Goal: Task Accomplishment & Management: Complete application form

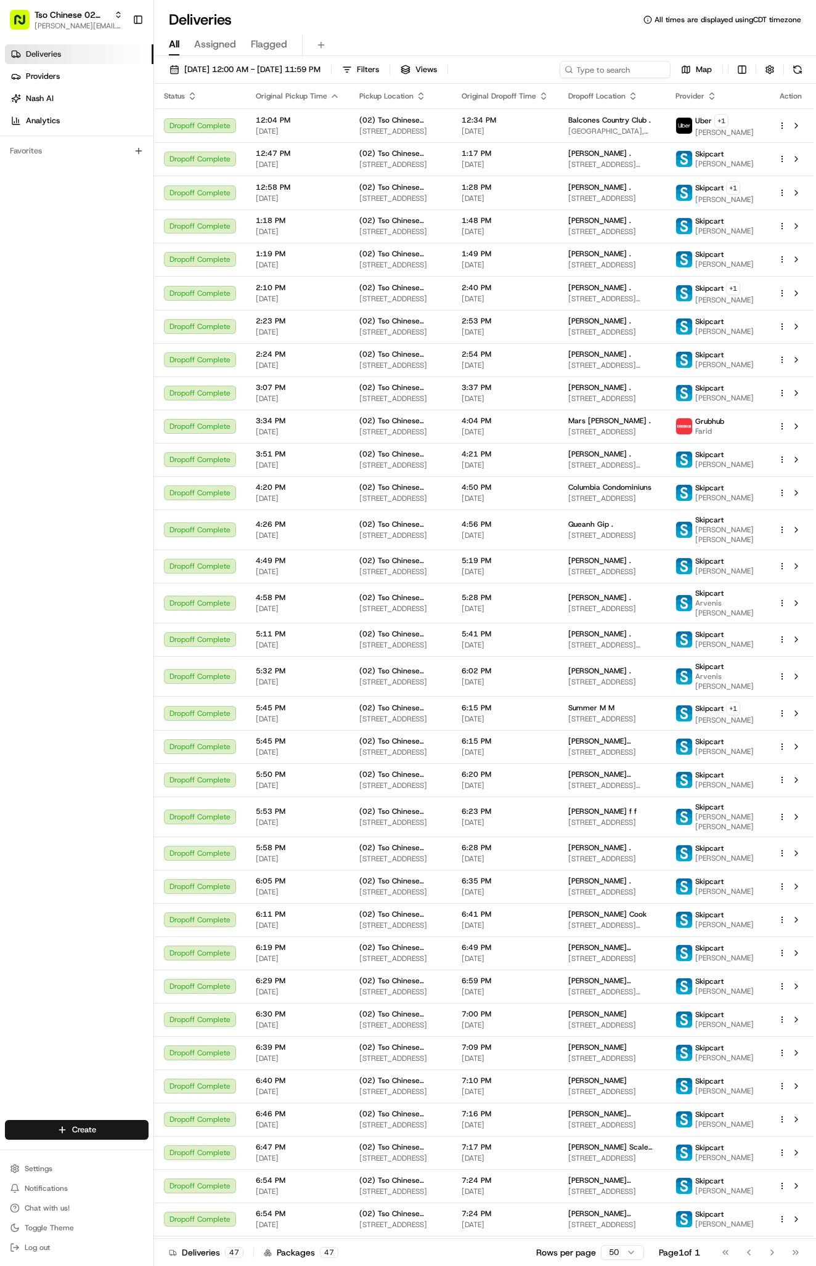
click at [136, 1119] on div "Create" at bounding box center [76, 1130] width 153 height 30
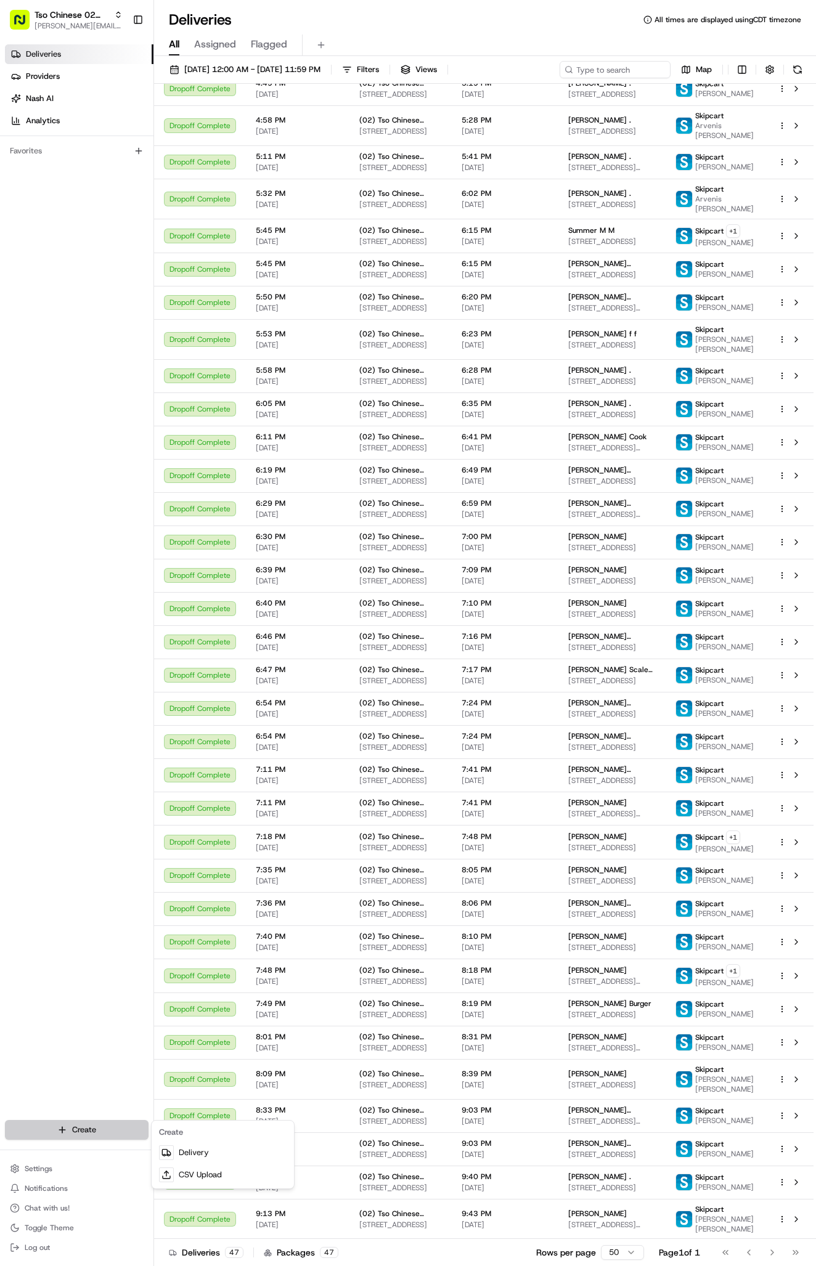
click at [131, 1124] on html "Tso Chinese 02 Arbor antonia@tsochinese.com Toggle Sidebar Deliveries Providers…" at bounding box center [408, 633] width 816 height 1266
click at [195, 1153] on link "Delivery" at bounding box center [222, 1152] width 137 height 22
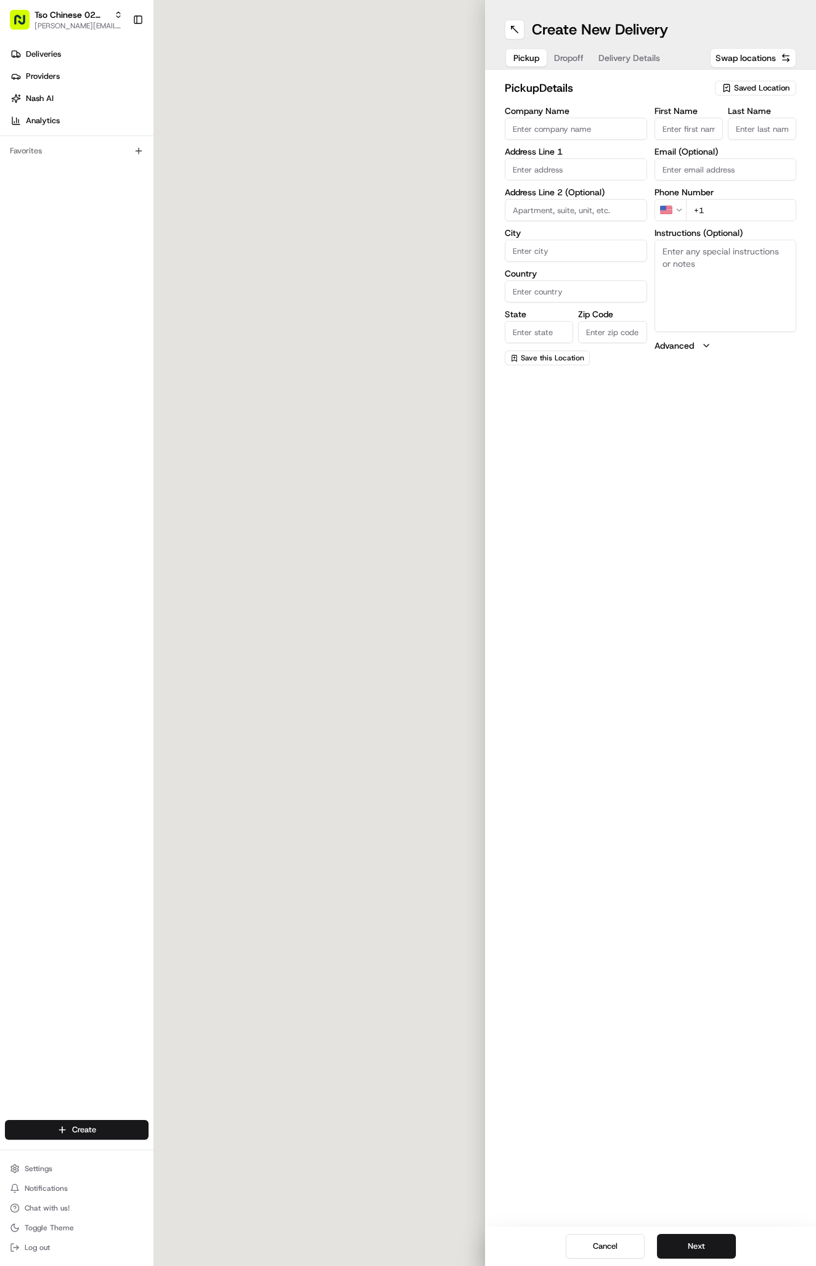
click at [750, 91] on span "Saved Location" at bounding box center [761, 88] width 55 height 11
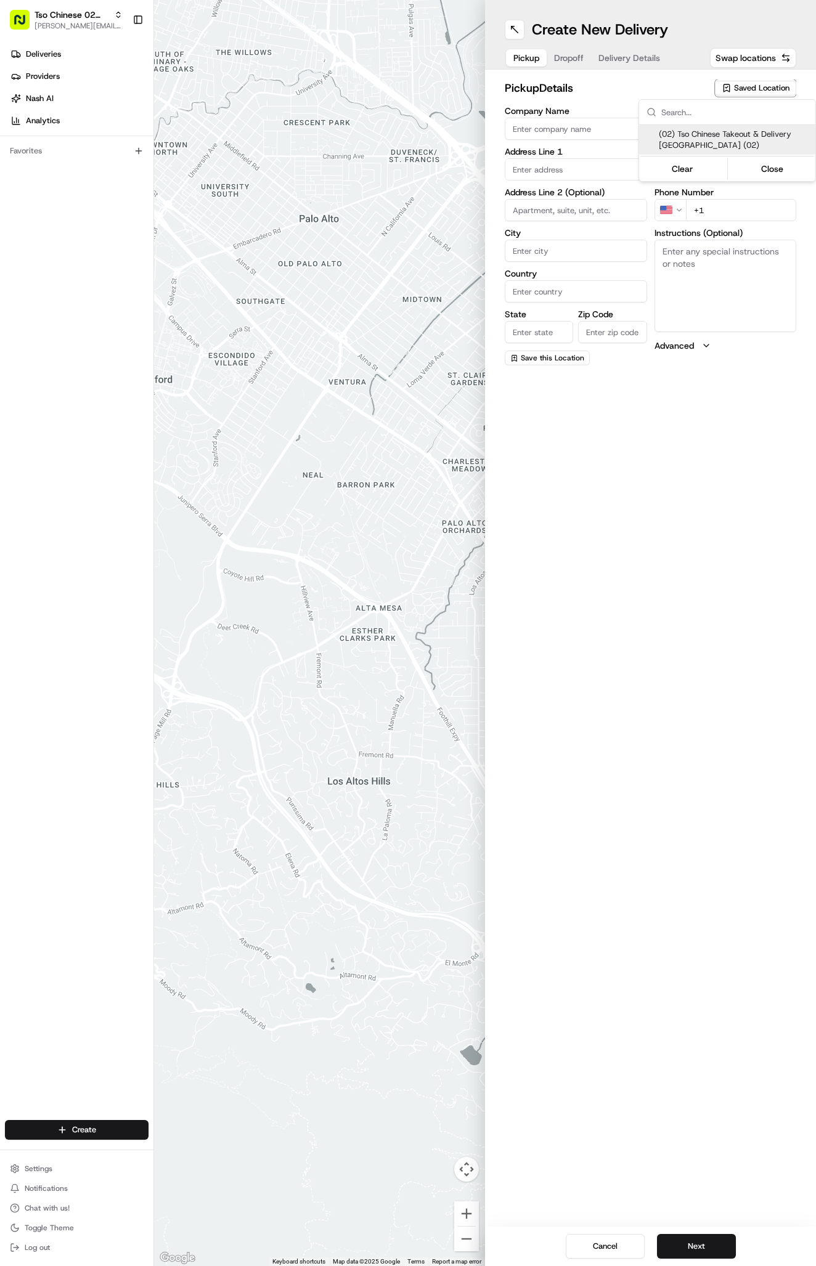
click at [743, 140] on span "(02) Tso Chinese Takeout & Delivery Arboretum Crossing (02)" at bounding box center [734, 140] width 152 height 22
type input "(02) Tso Chinese Takeout & Delivery [GEOGRAPHIC_DATA]"
type input "Bldg E Ste 402"
type input "Austin"
type input "US"
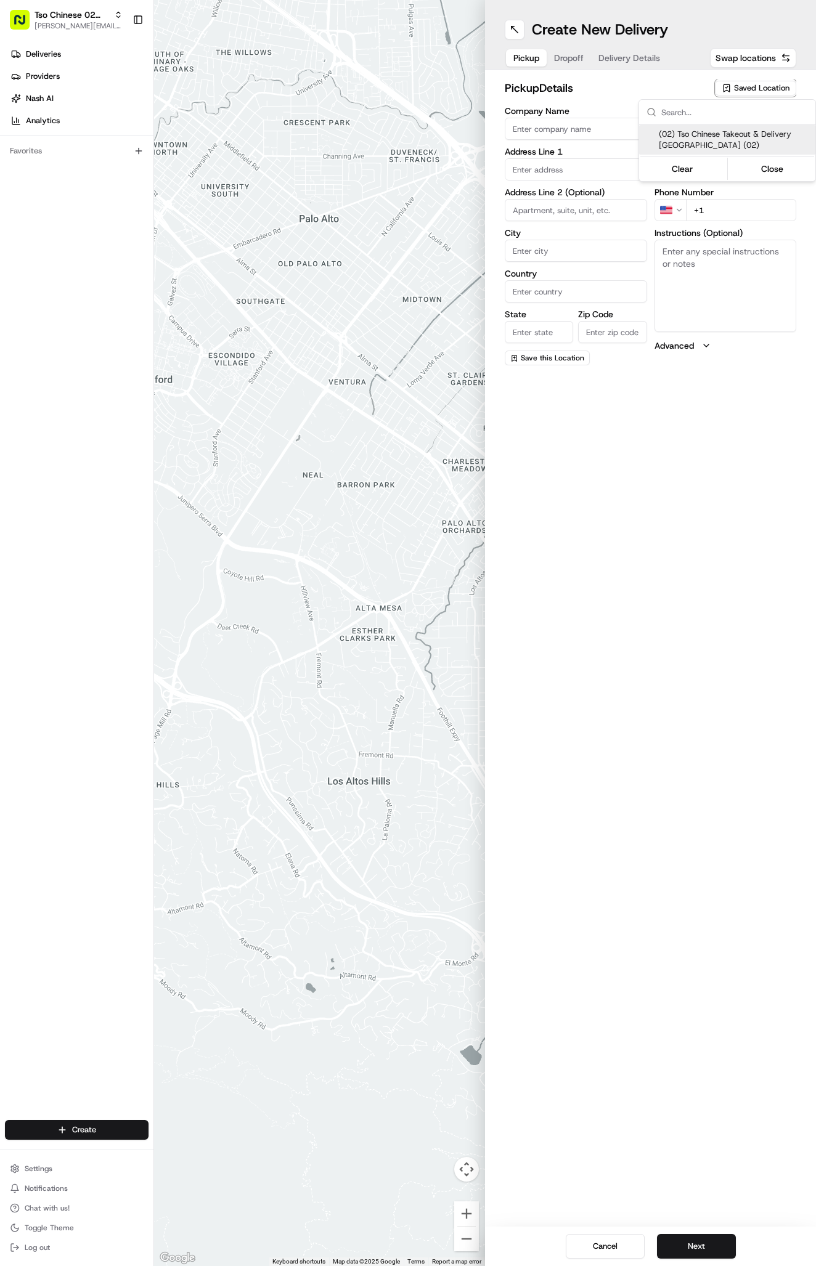
type input "TX"
type input "78759"
type input "Tso Chinese"
type input "Arboretum Crossing Manager"
type input "arborstore@tsochinese.com"
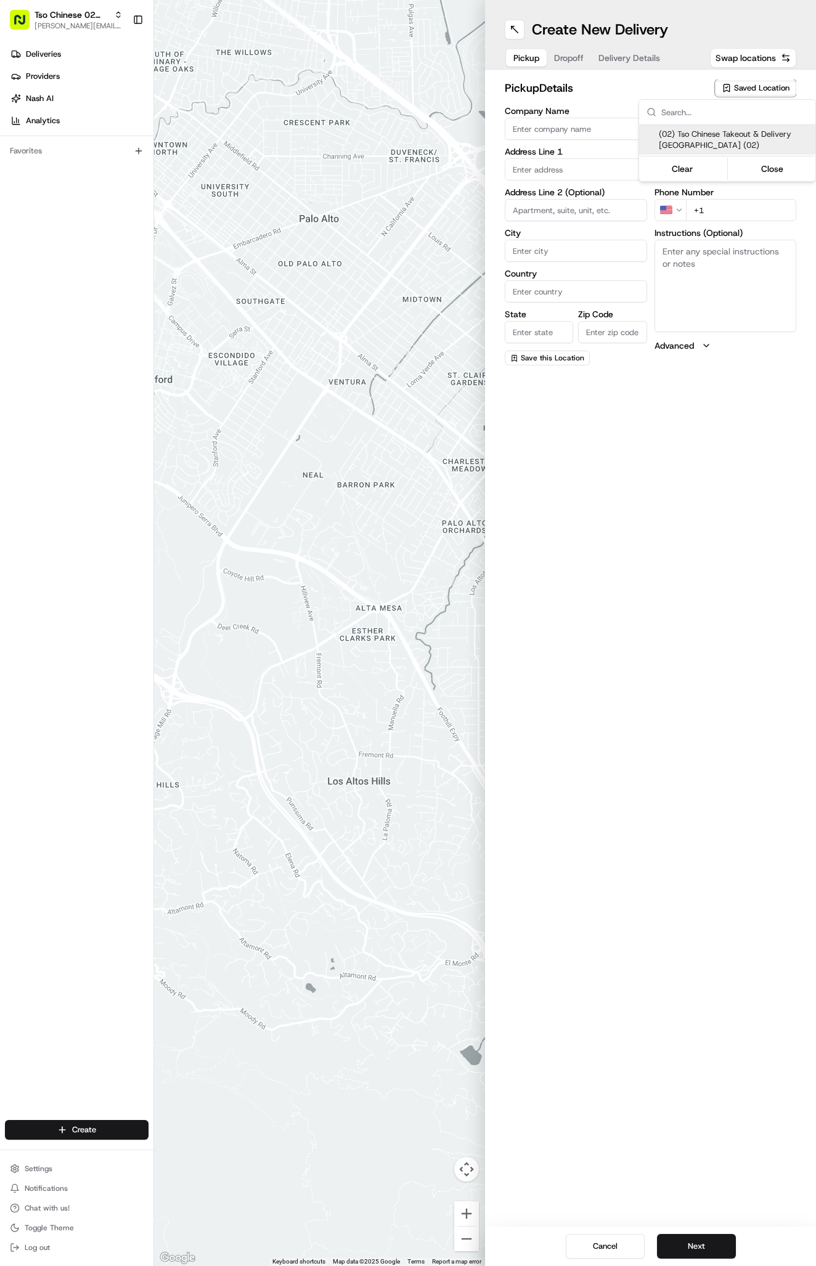
type input "+1 512 344 9434"
type textarea "Submit a picture displaying address & food as Proof of Delivery. Envía una foto…"
type input "9333 Research Blvd"
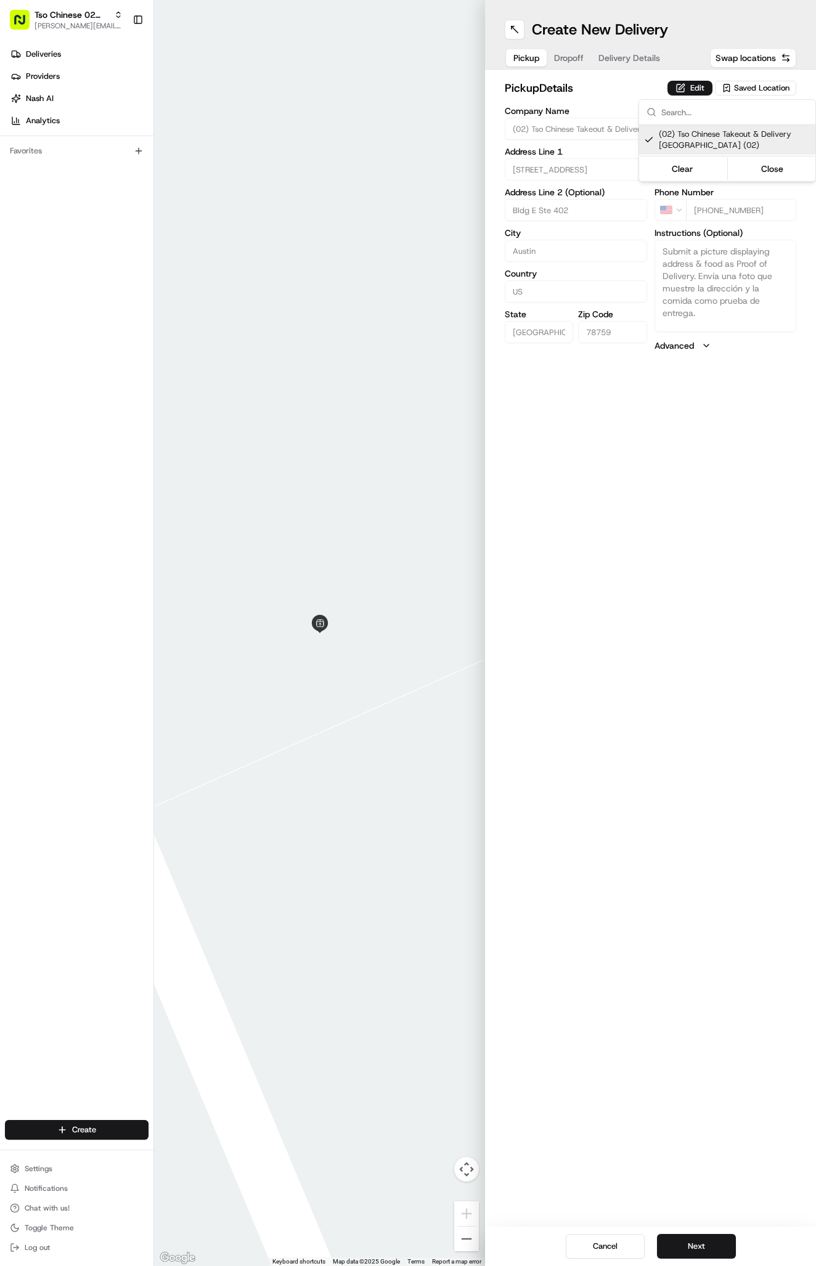
click at [625, 60] on html "Tso Chinese 02 Arbor antonia@tsochinese.com Toggle Sidebar Deliveries Providers…" at bounding box center [408, 633] width 816 height 1266
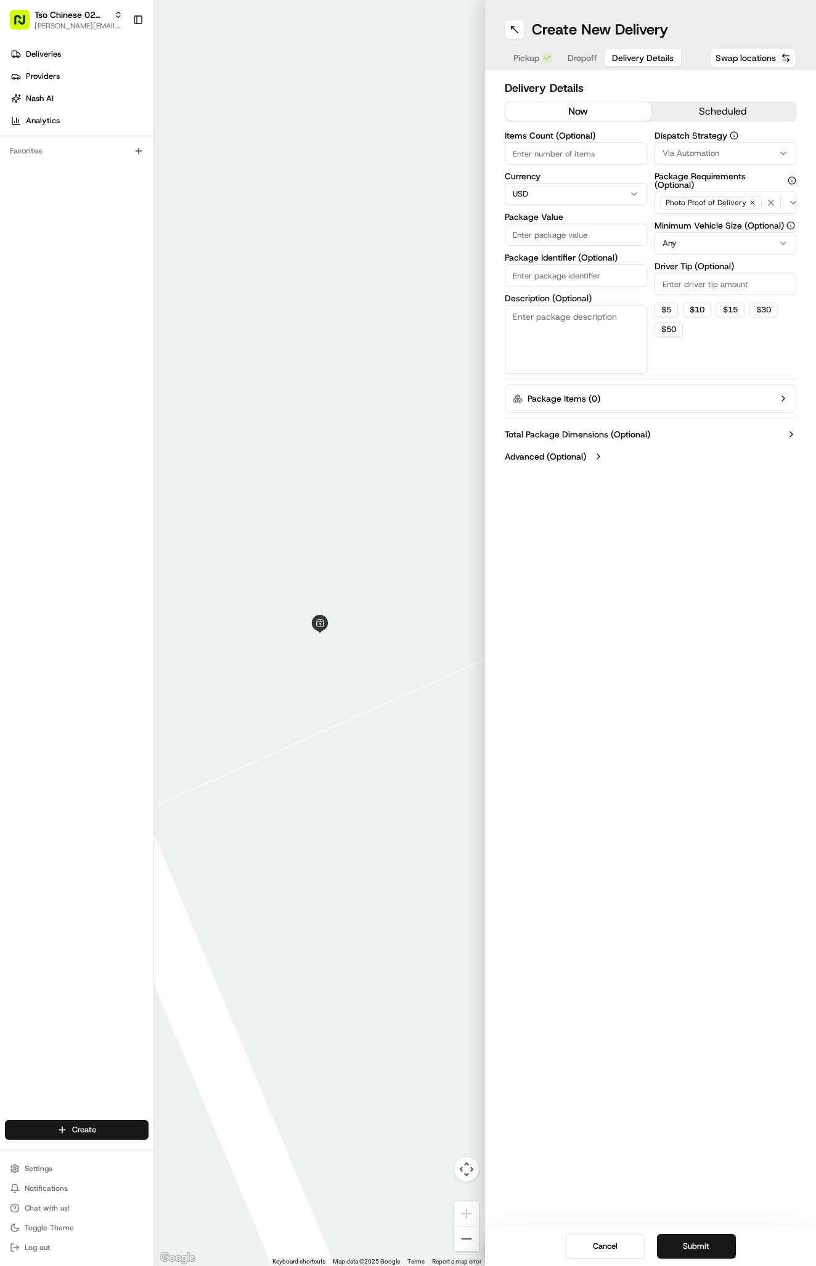
click at [625, 58] on span "Delivery Details" at bounding box center [643, 58] width 62 height 12
click at [689, 150] on span "Via Automation" at bounding box center [690, 153] width 57 height 11
click at [698, 223] on span "Tso Arbor Strategy" at bounding box center [734, 220] width 152 height 11
click at [698, 281] on html "Tso Chinese 02 Arbor antonia@tsochinese.com Toggle Sidebar Deliveries Providers…" at bounding box center [408, 633] width 816 height 1266
click at [698, 287] on input "Driver Tip (Optional)" at bounding box center [725, 284] width 142 height 22
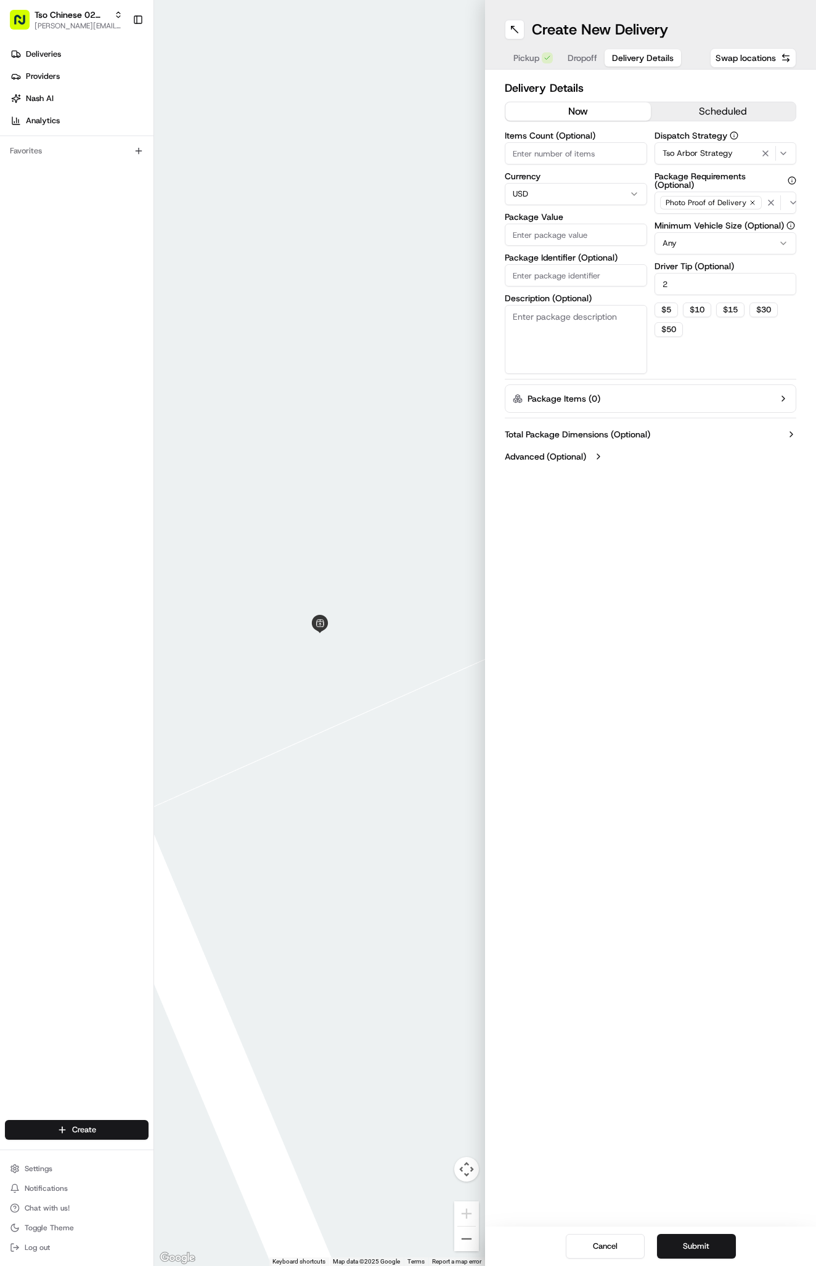
type input "2"
click at [535, 282] on input "Package Identifier (Optional)" at bounding box center [576, 275] width 142 height 22
paste input "4F07916"
type input "4F07916"
click at [537, 245] on input "Package Value" at bounding box center [576, 235] width 142 height 22
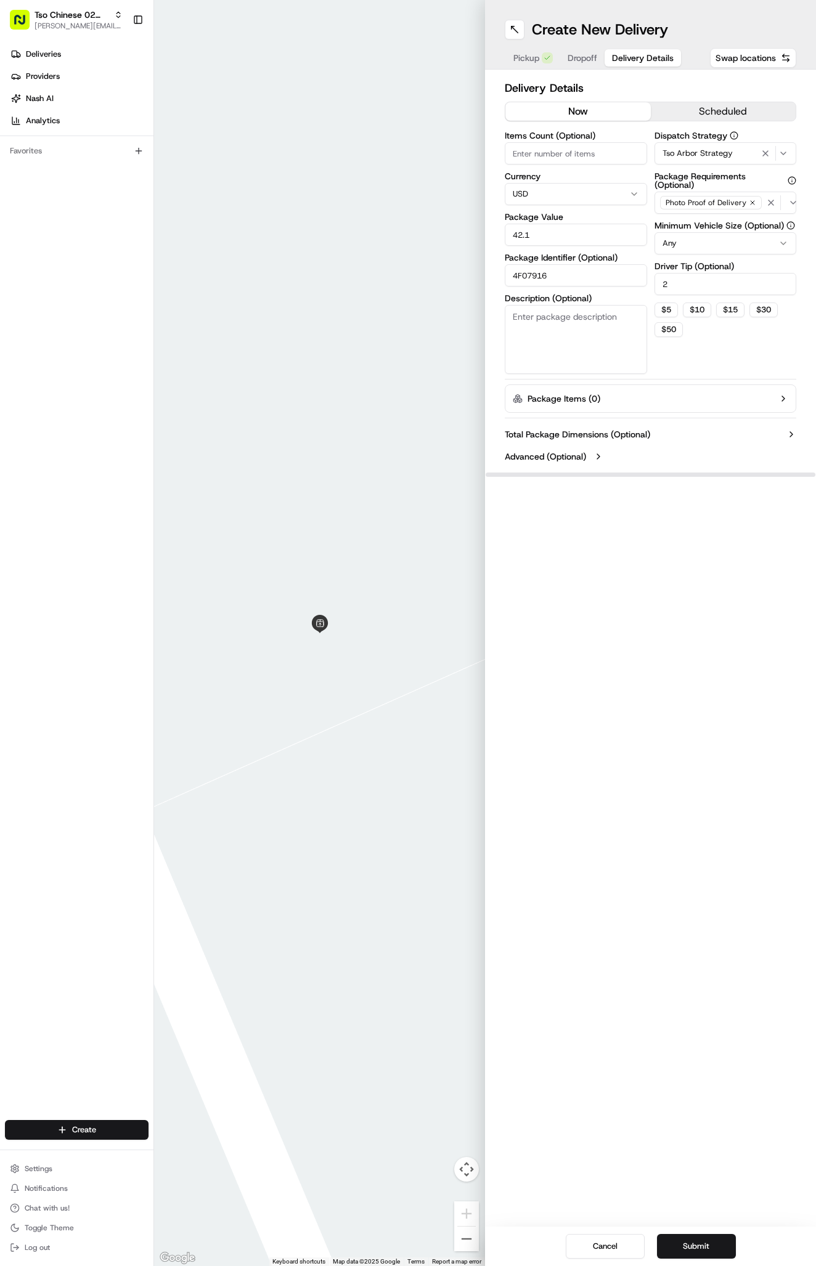
type input "42.11"
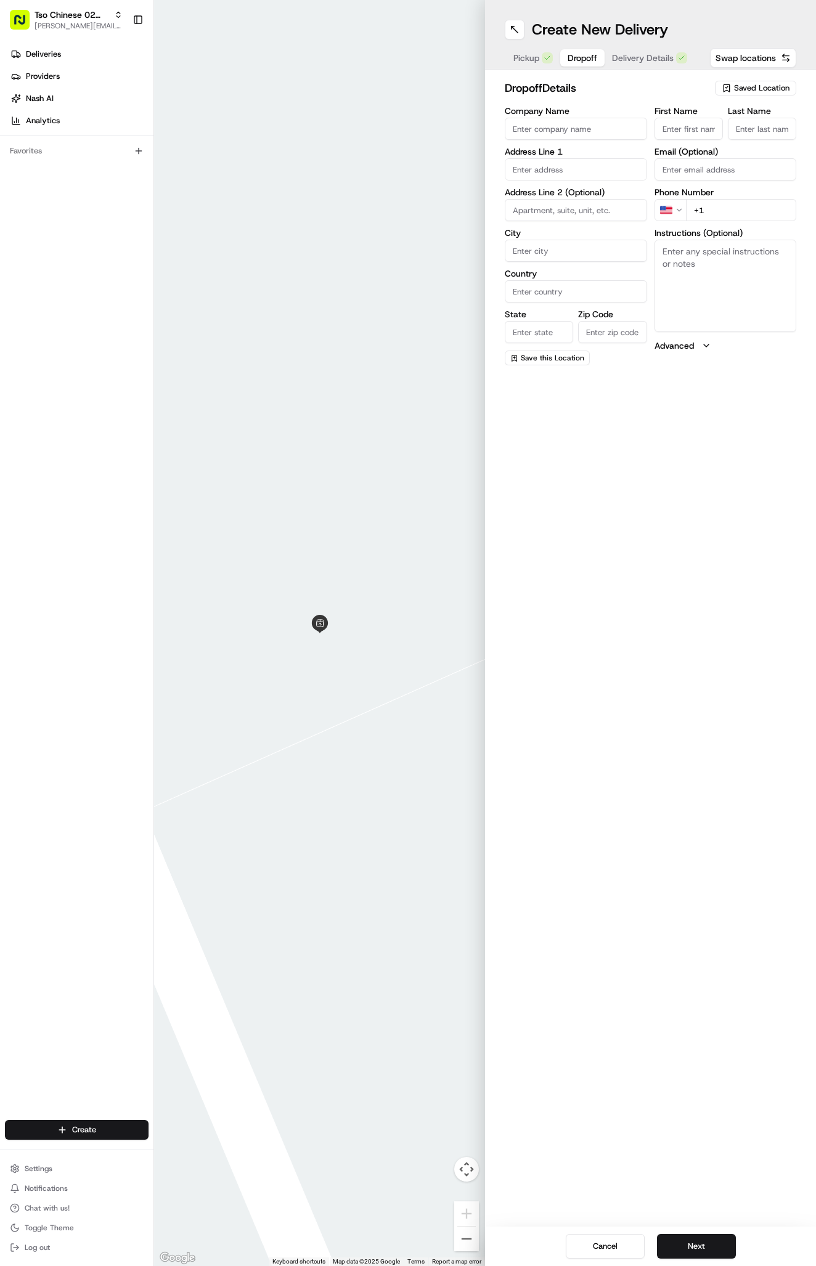
click at [592, 55] on span "Dropoff" at bounding box center [582, 58] width 30 height 12
paste input "1103 Gemini Dr"
click at [600, 202] on div "1103 Gemini Drive, Austin, TX" at bounding box center [576, 195] width 136 height 18
type input "[STREET_ADDRESS]"
type input "Austin"
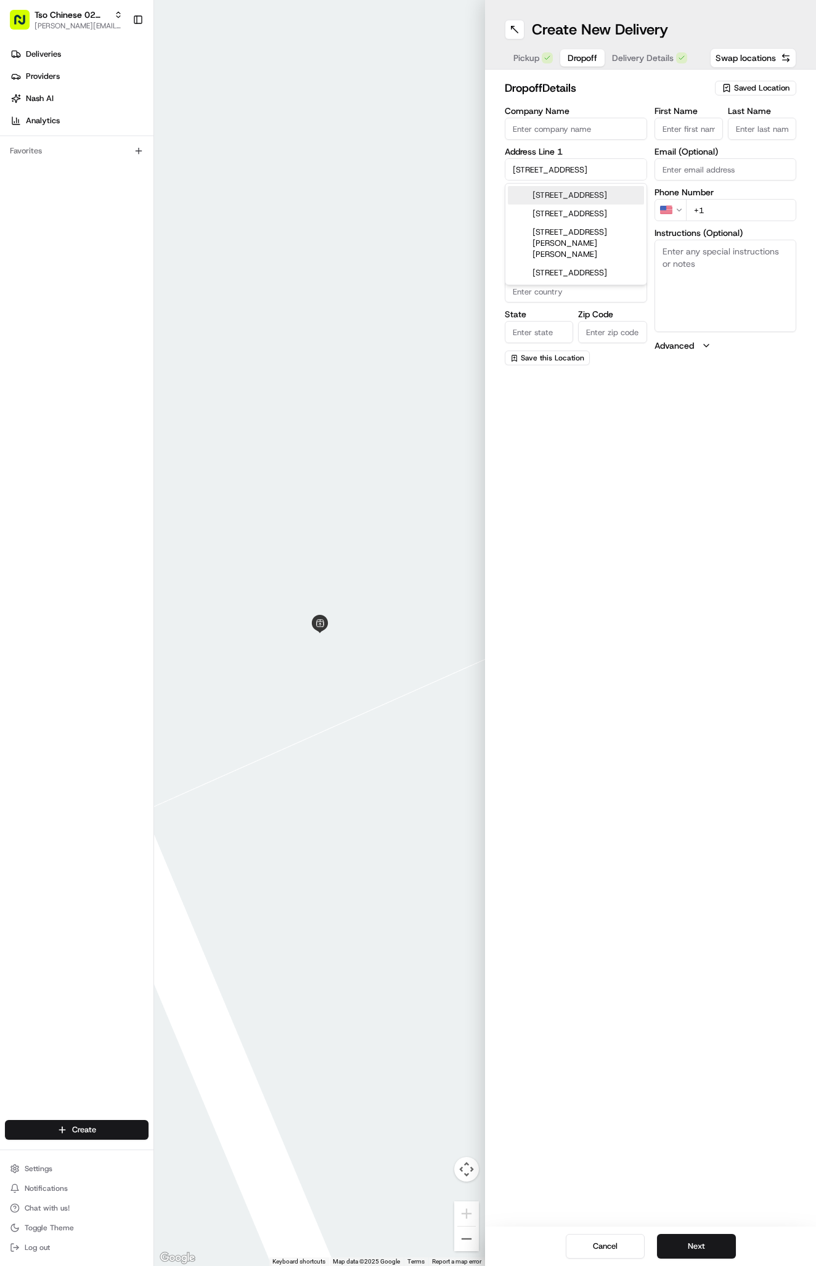
type input "United States"
type input "TX"
type input "78758"
type input "1103 Gemini Drive"
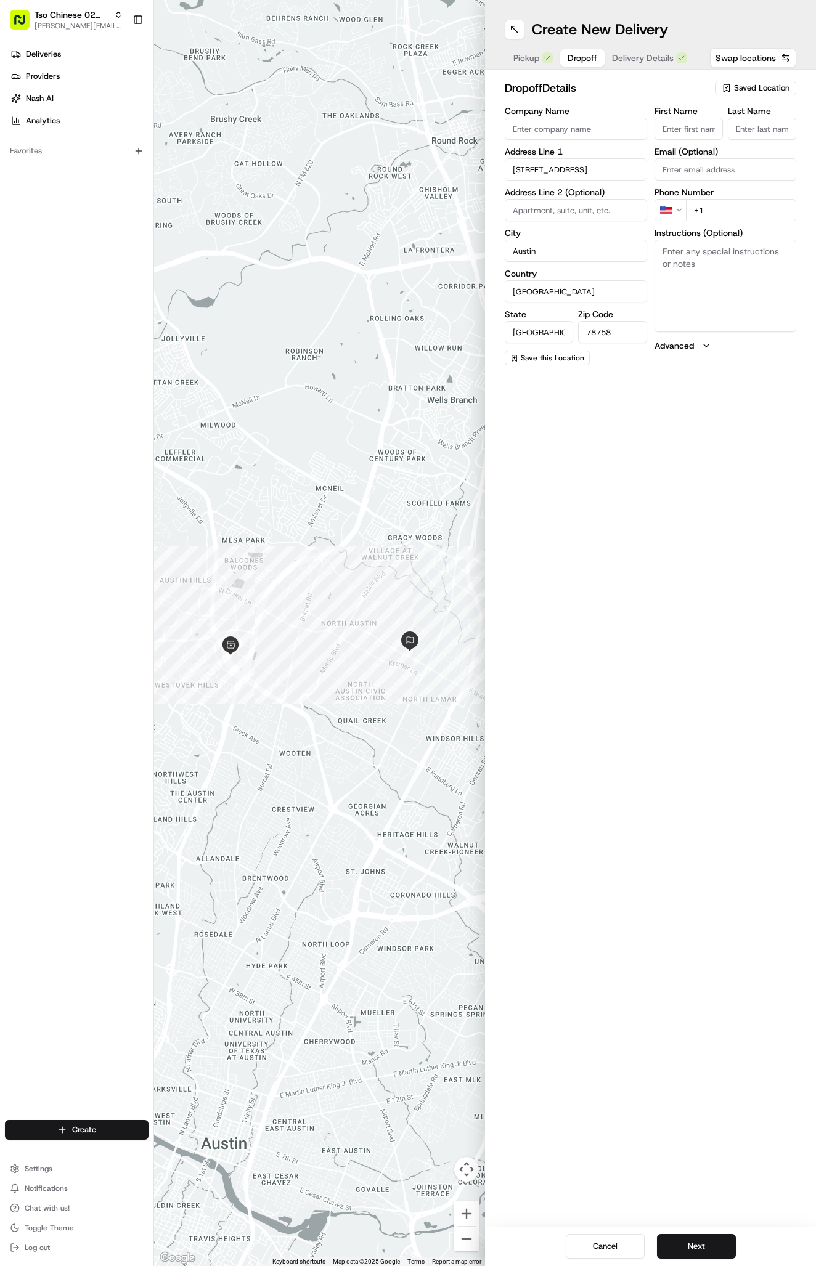
paste input "512 550 3033"
type input "+1 512 550 3033"
paste input "Jesse Harder"
type input "Jesse Harder"
type input "."
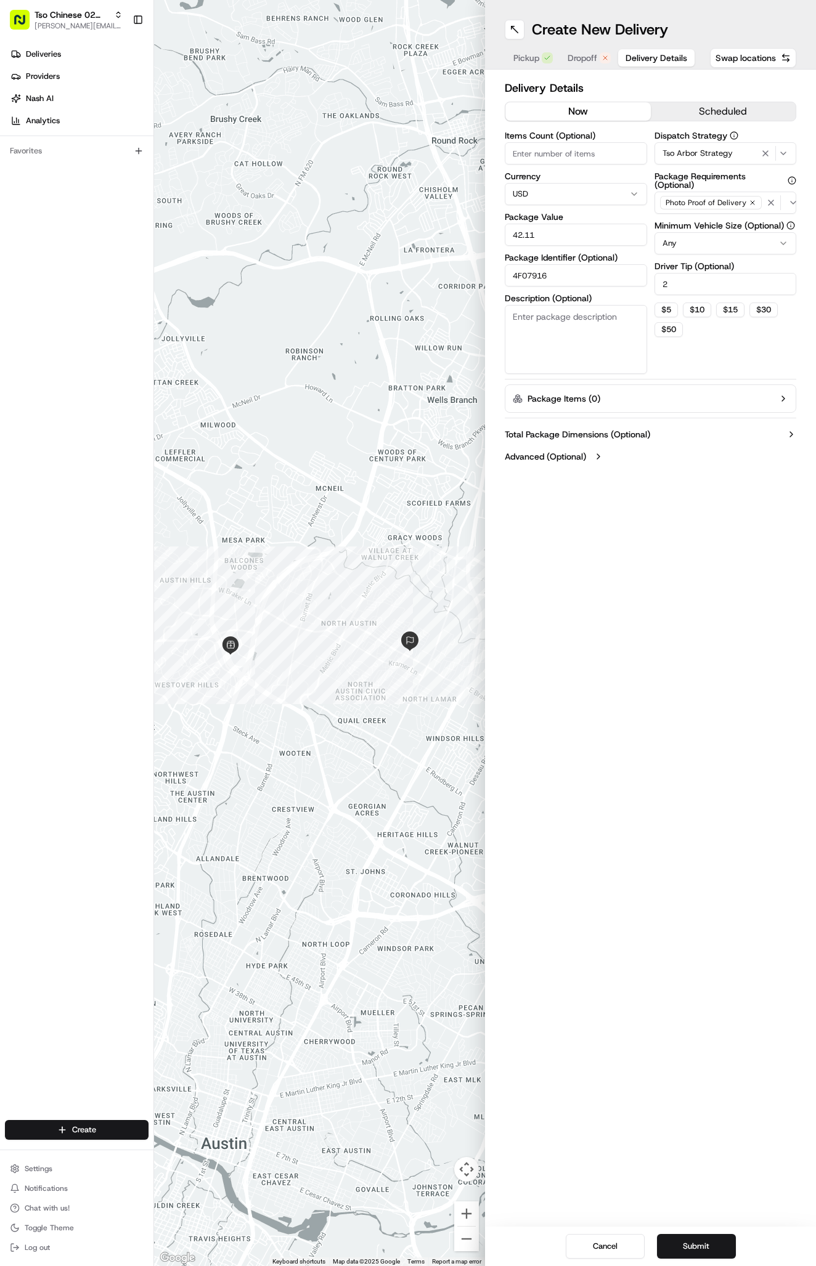
click at [673, 60] on span "Delivery Details" at bounding box center [656, 58] width 62 height 12
click at [670, 1242] on button "Submit" at bounding box center [696, 1246] width 79 height 25
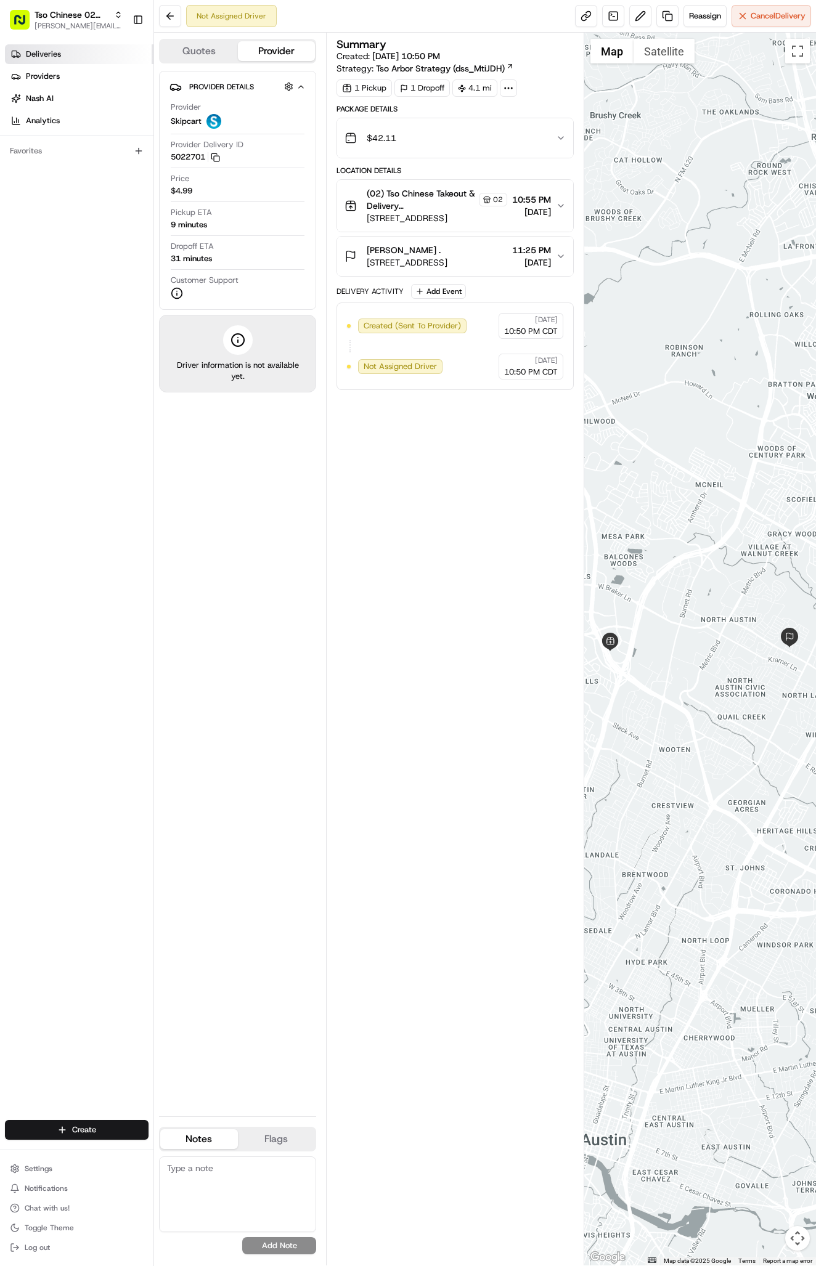
click at [79, 53] on link "Deliveries" at bounding box center [79, 54] width 148 height 20
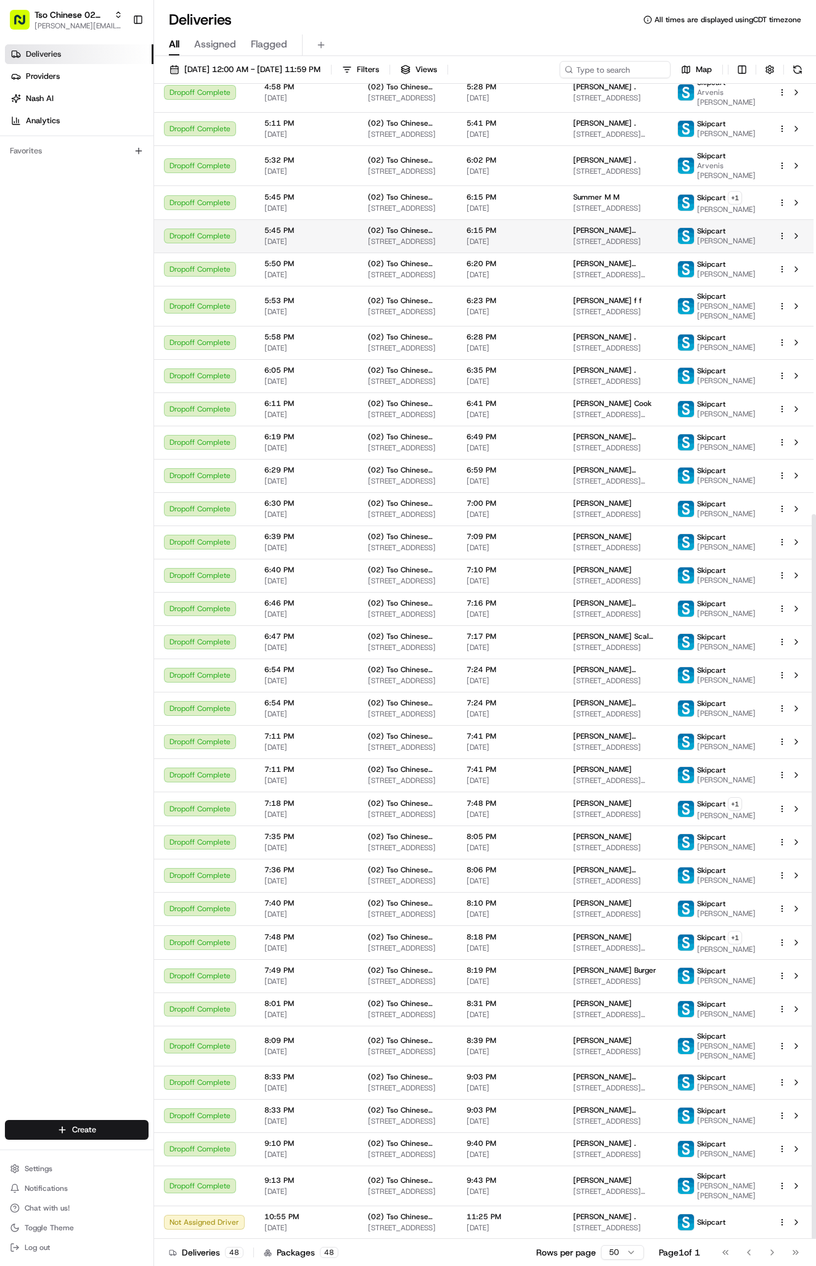
scroll to position [686, 0]
click at [549, 1220] on td "11:25 PM [DATE]" at bounding box center [509, 1222] width 107 height 33
click at [642, 1219] on div "[PERSON_NAME] ." at bounding box center [615, 1217] width 84 height 10
click at [781, 1223] on html "Tso Chinese 02 Arbor antonia@tsochinese.com Toggle Sidebar Deliveries Providers…" at bounding box center [408, 633] width 816 height 1266
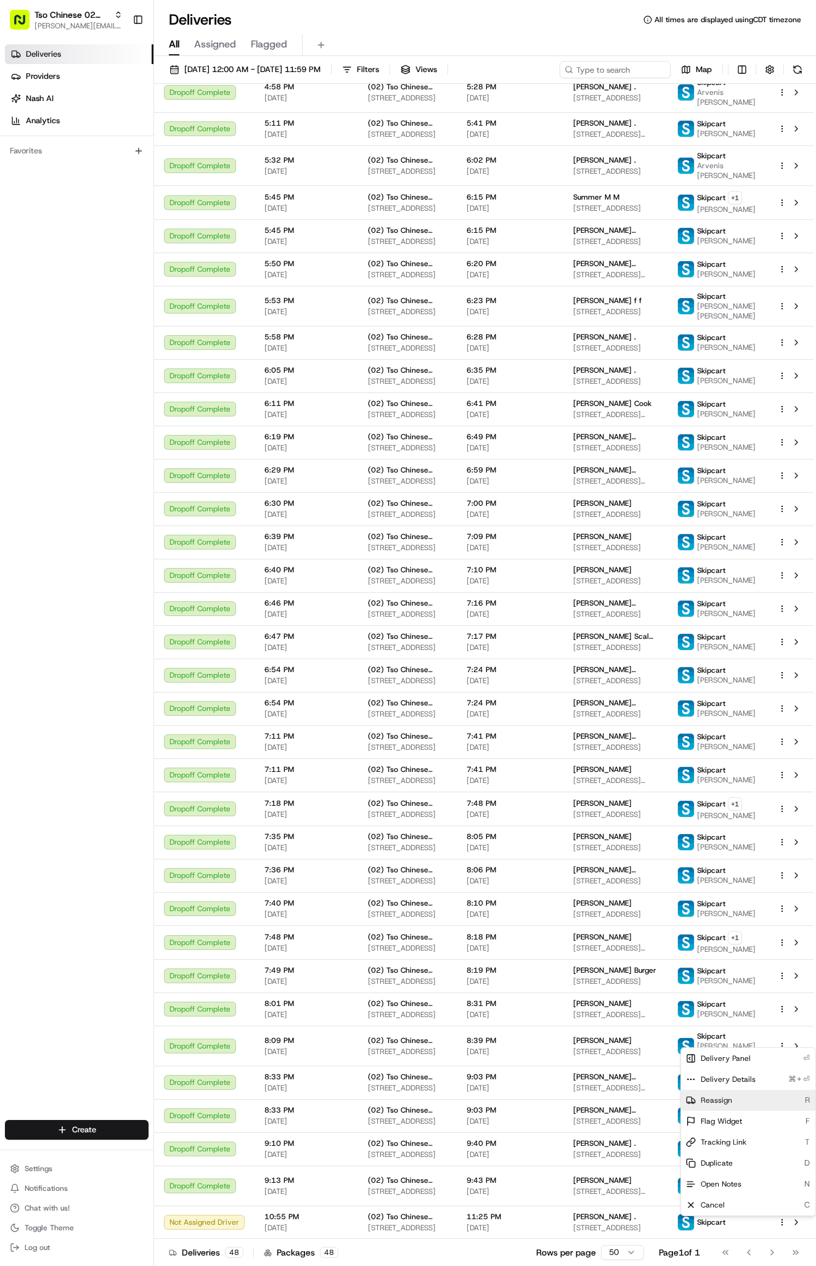
click at [722, 1098] on span "Reassign" at bounding box center [715, 1100] width 31 height 10
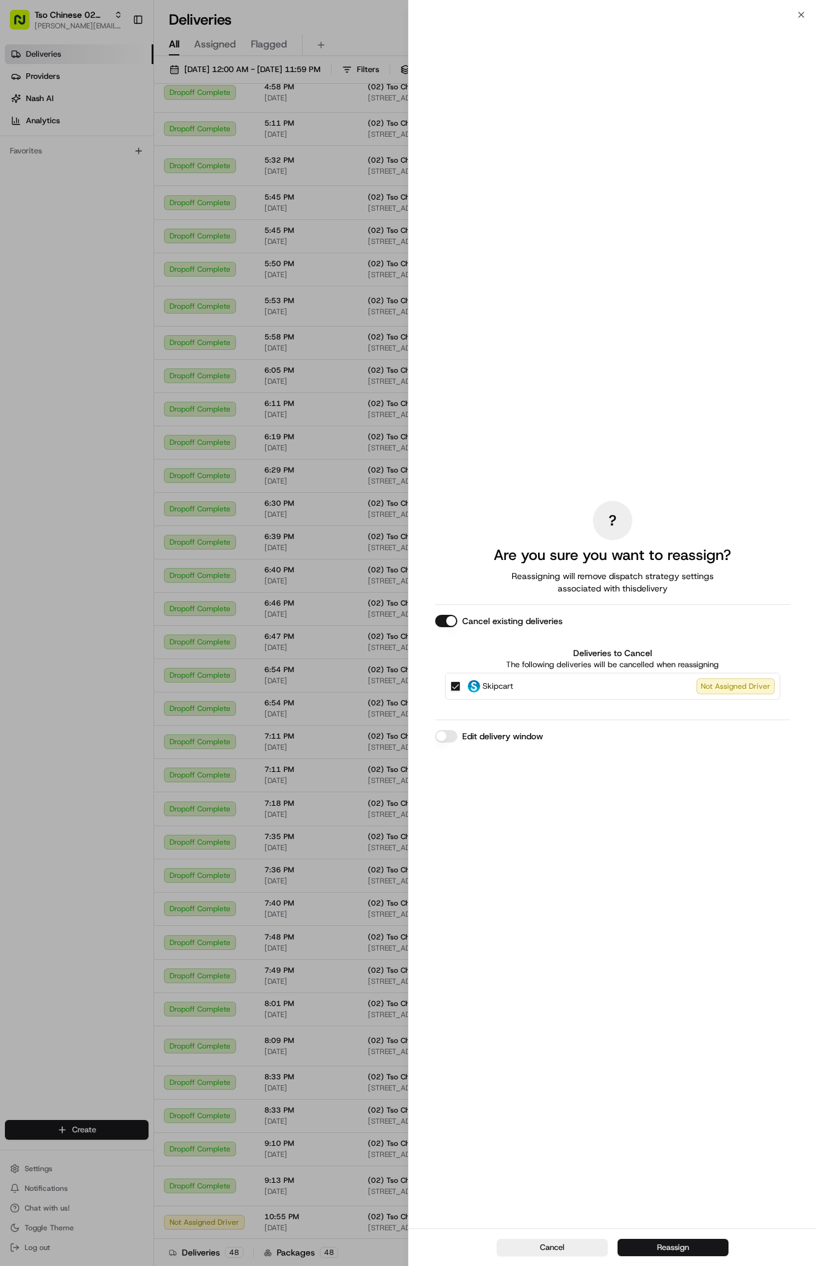
click at [665, 1244] on button "Reassign" at bounding box center [672, 1247] width 111 height 17
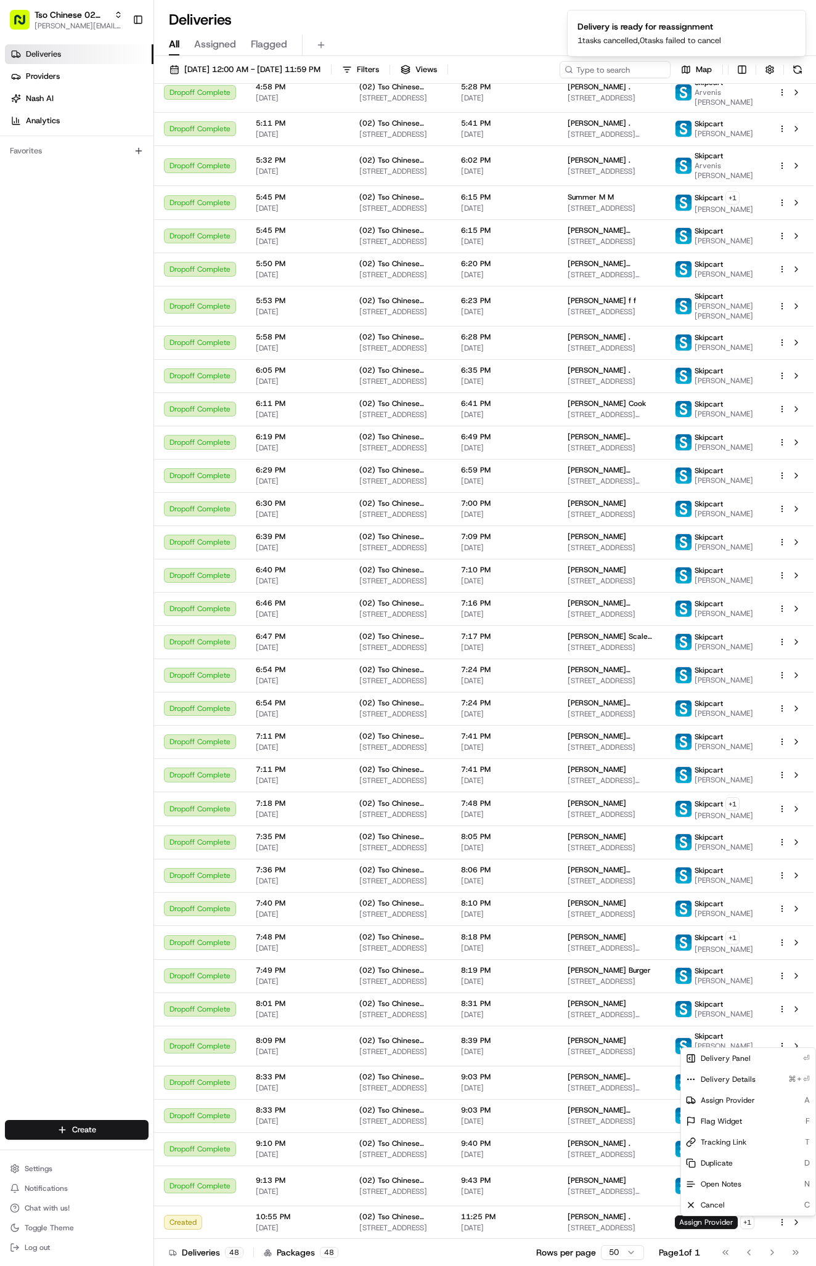
scroll to position [575, 0]
click at [744, 1097] on span "Assign Provider" at bounding box center [727, 1100] width 54 height 10
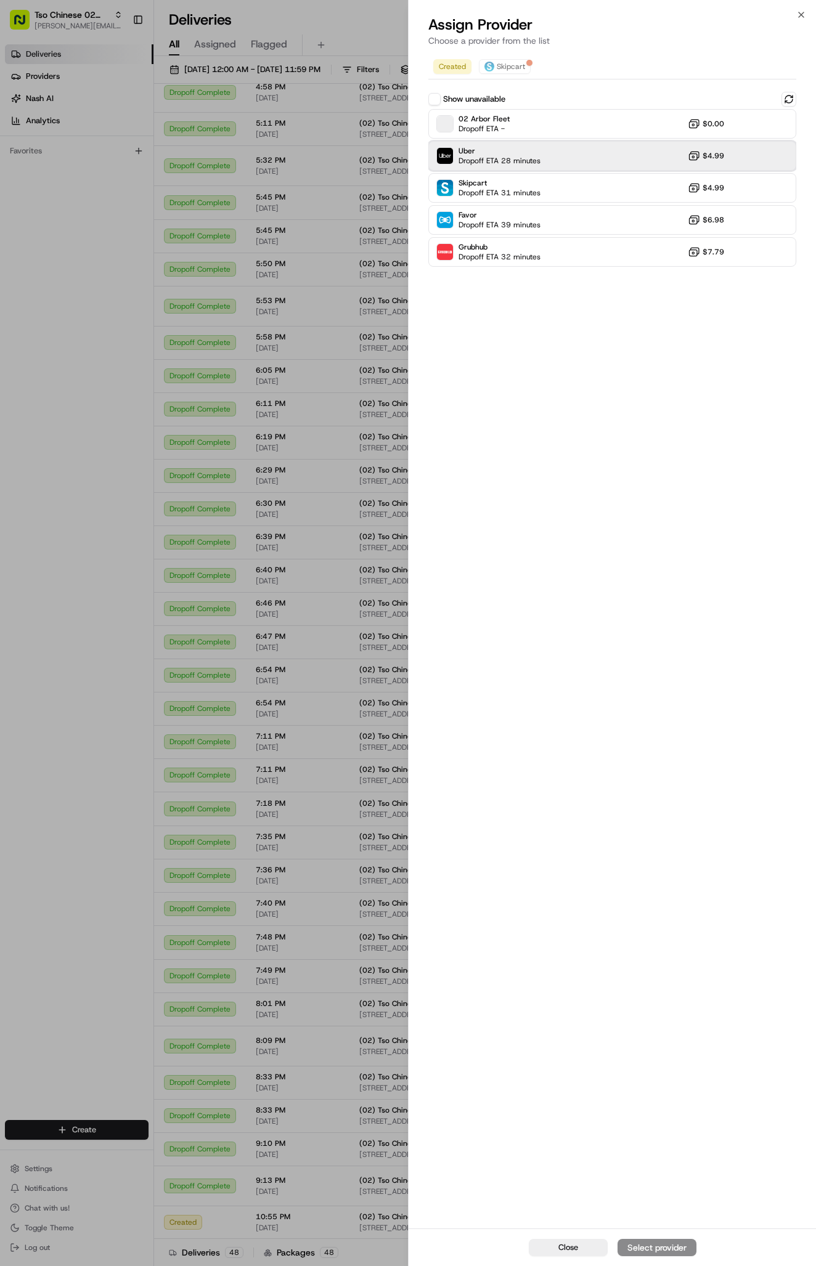
click at [548, 155] on div "Uber Dropoff ETA 28 minutes $4.99" at bounding box center [612, 156] width 368 height 30
click at [662, 1251] on div "Assign Provider" at bounding box center [656, 1247] width 60 height 12
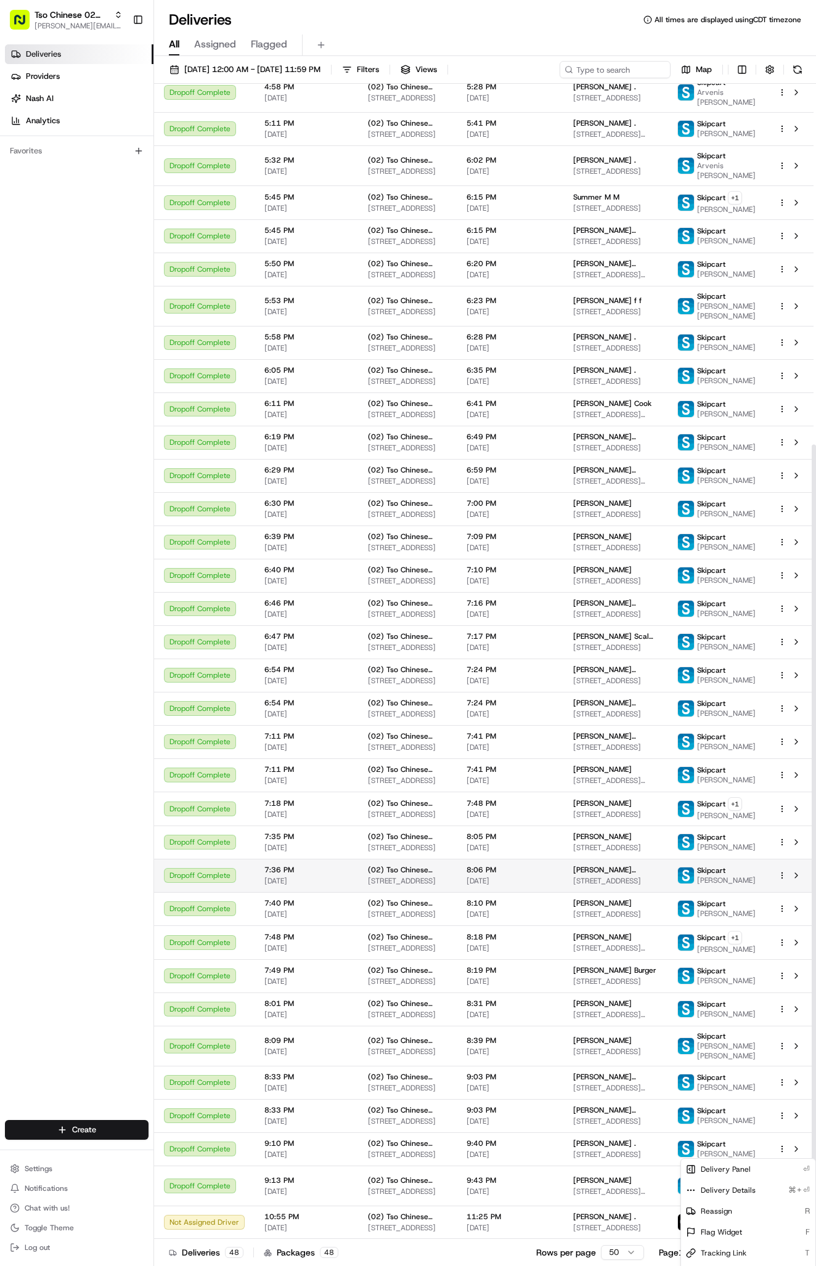
click at [260, 892] on td "7:36 PM 08/17/2025" at bounding box center [305, 875] width 103 height 33
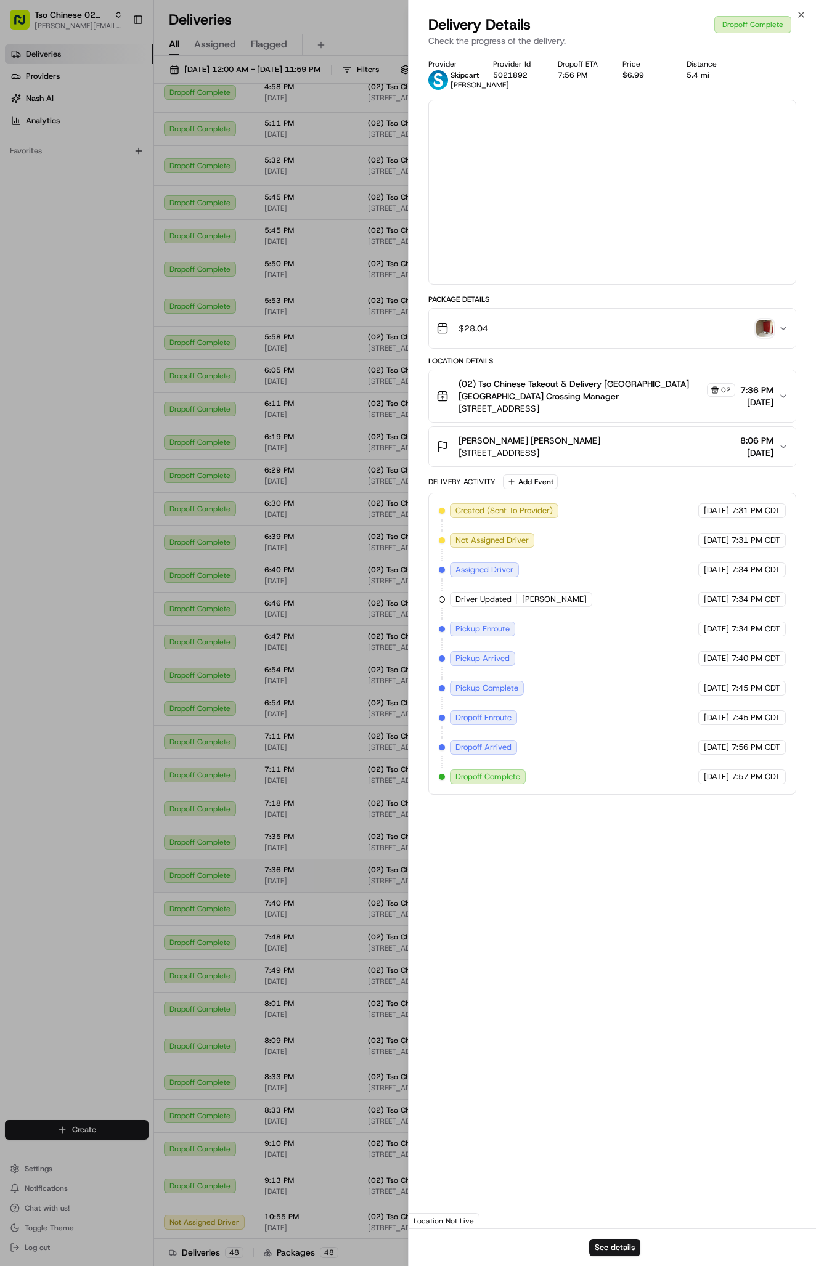
scroll to position [2, 0]
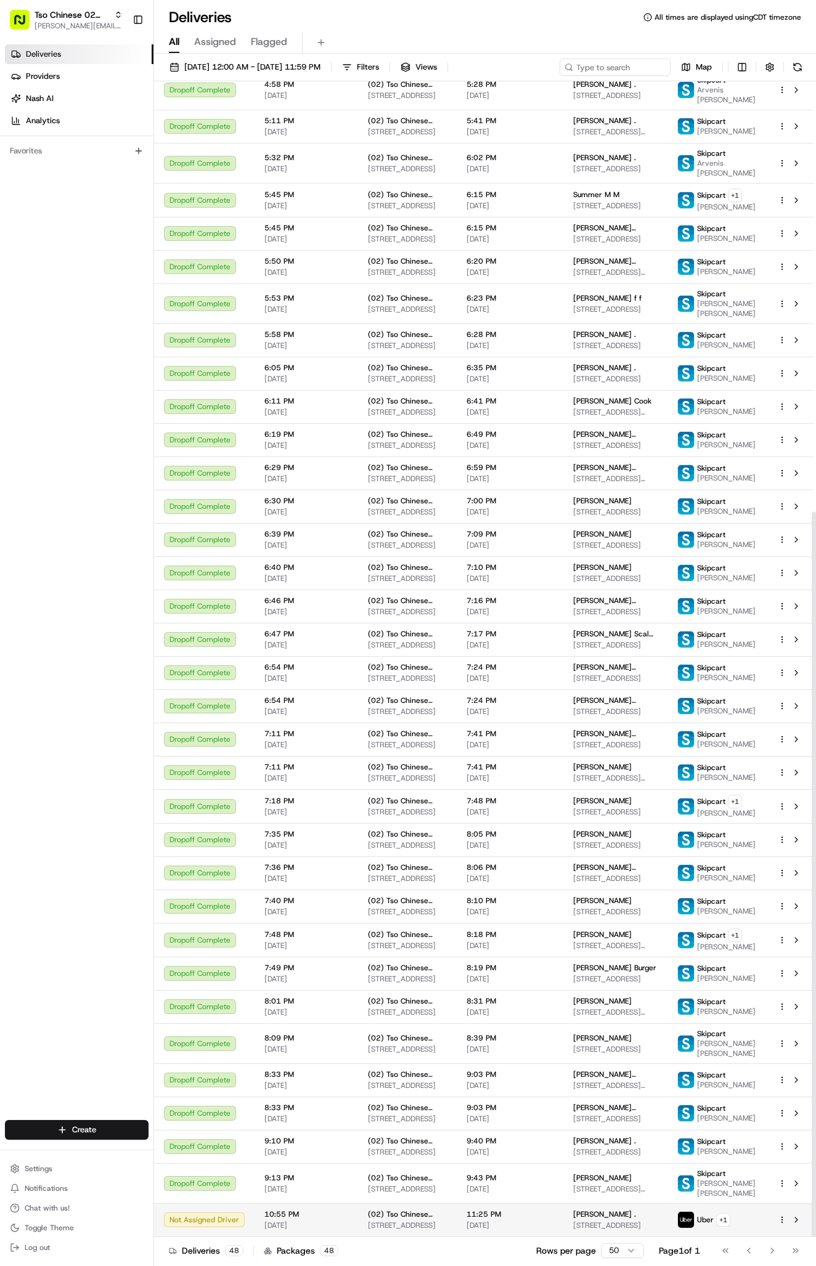
click at [552, 1220] on td "11:25 PM [DATE]" at bounding box center [509, 1219] width 107 height 33
click at [560, 1242] on div "Rows per page 50 Page 1 of 1 Go to first page Go to previous page Go to next pa…" at bounding box center [671, 1250] width 270 height 17
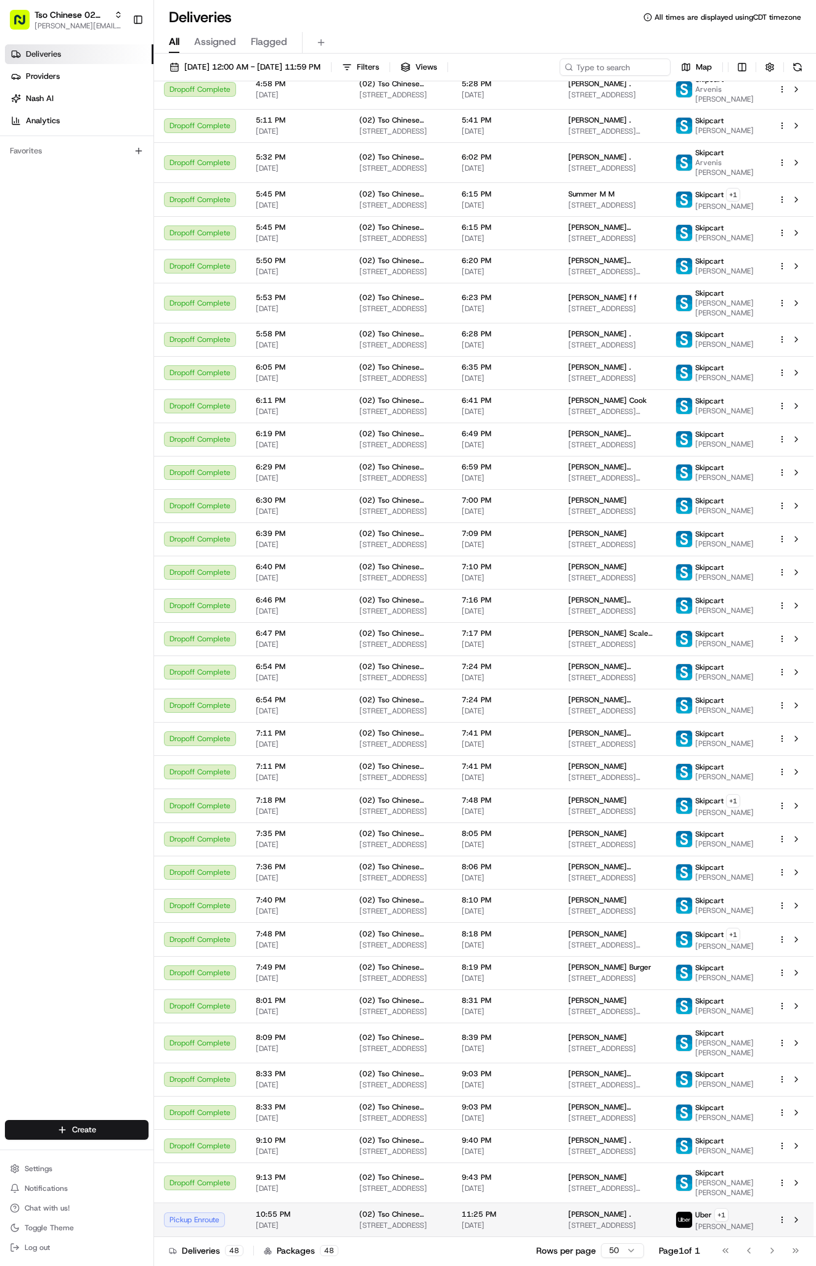
click at [558, 1221] on td "[PERSON_NAME] . [STREET_ADDRESS]" at bounding box center [612, 1219] width 108 height 34
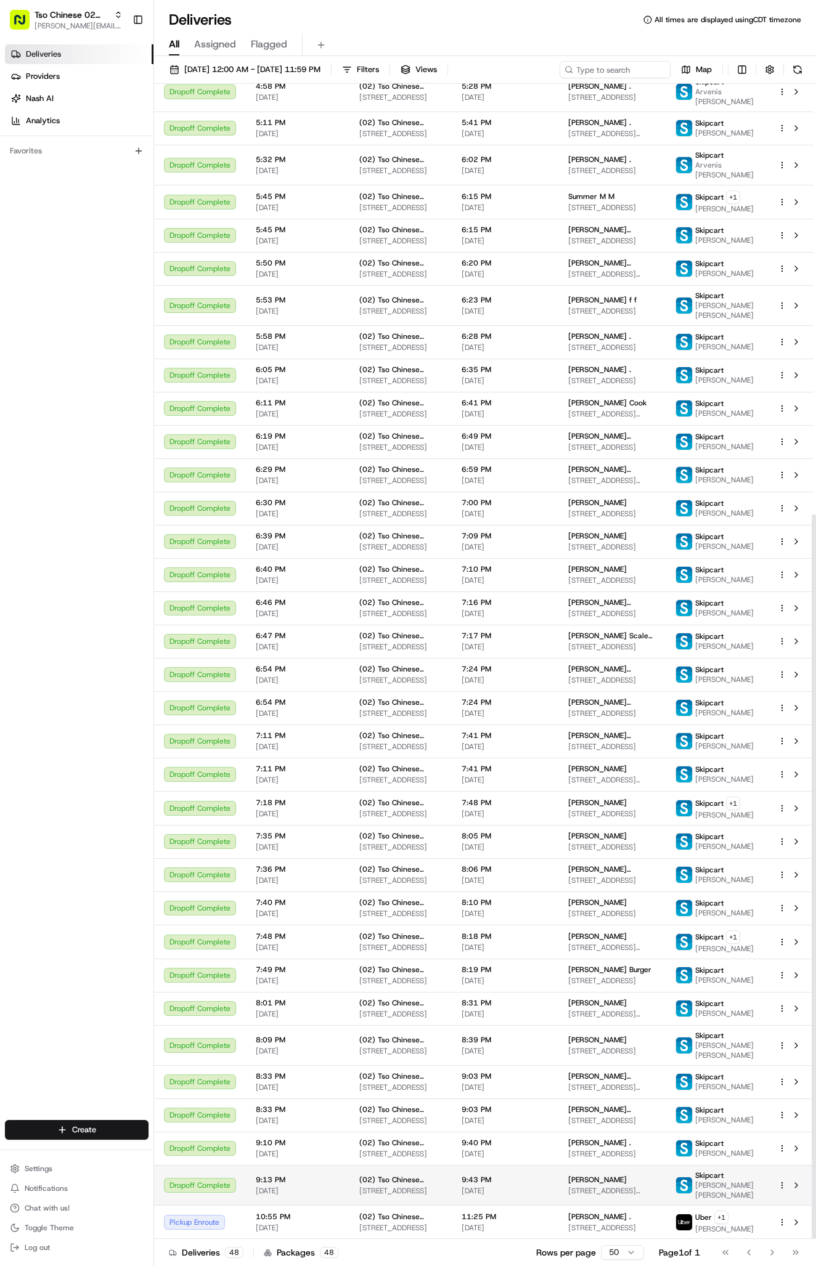
scroll to position [686, 0]
click at [502, 1214] on span "11:25 PM" at bounding box center [504, 1217] width 87 height 10
click at [558, 1215] on td "[PERSON_NAME] . [STREET_ADDRESS]" at bounding box center [612, 1222] width 108 height 34
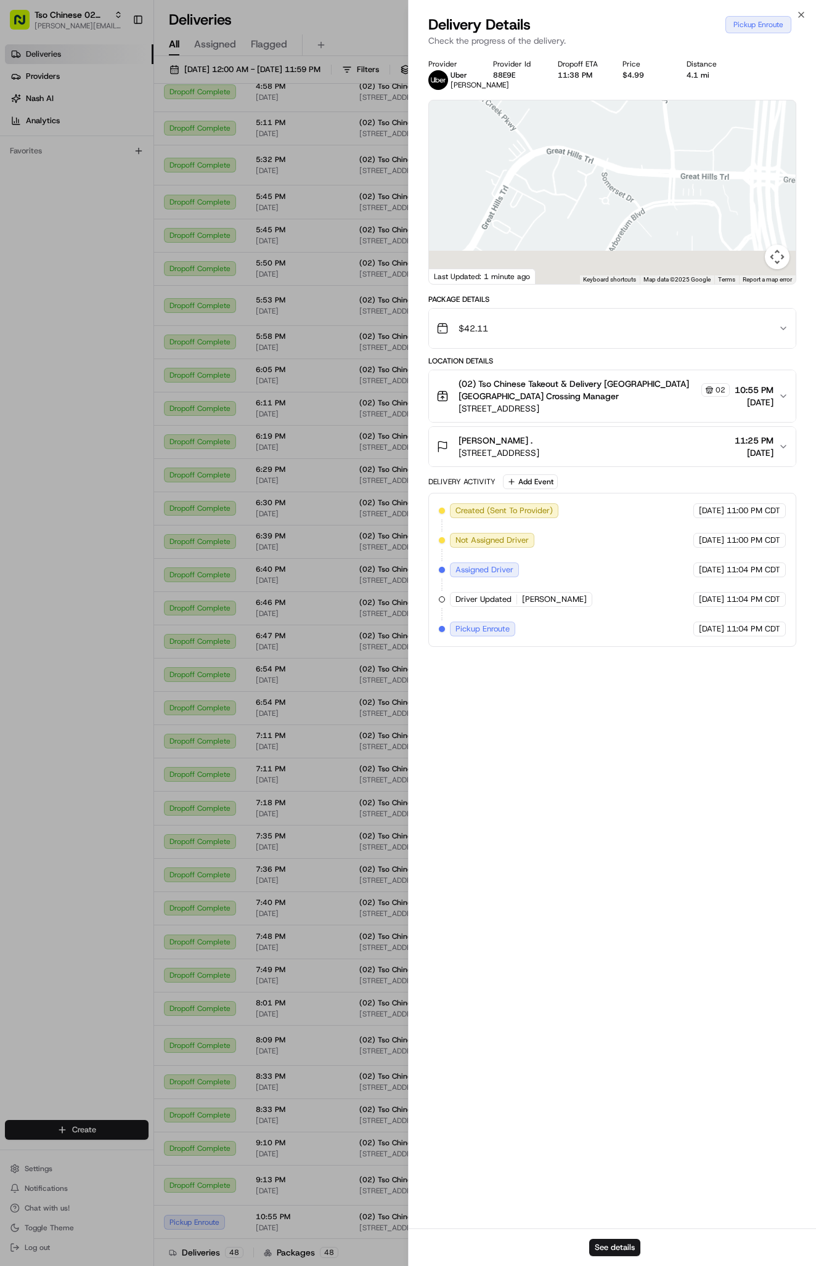
drag, startPoint x: 623, startPoint y: 241, endPoint x: 623, endPoint y: 102, distance: 138.6
click at [623, 102] on div "Provider [PERSON_NAME] Provider Id 88E9E Dropoff ETA 11:38 PM Price $4.99 Dista…" at bounding box center [612, 353] width 368 height 588
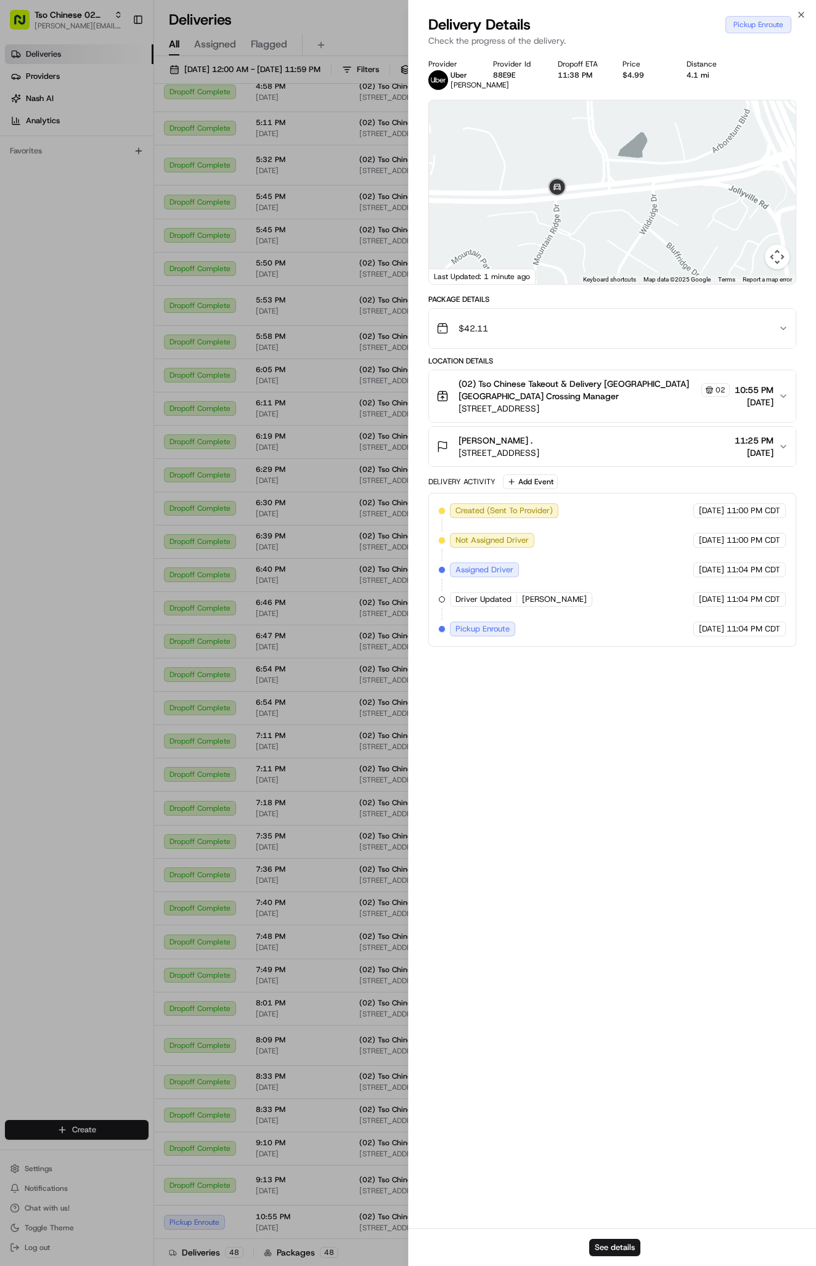
drag, startPoint x: 624, startPoint y: 183, endPoint x: 614, endPoint y: 2, distance: 181.4
click at [614, 2] on div "Close Delivery Details Pickup Enroute Check the progress of the delivery. Provi…" at bounding box center [612, 633] width 408 height 1266
click at [617, 189] on img at bounding box center [614, 176] width 25 height 25
drag, startPoint x: 624, startPoint y: 199, endPoint x: 593, endPoint y: 195, distance: 31.1
click at [593, 195] on div at bounding box center [612, 192] width 367 height 184
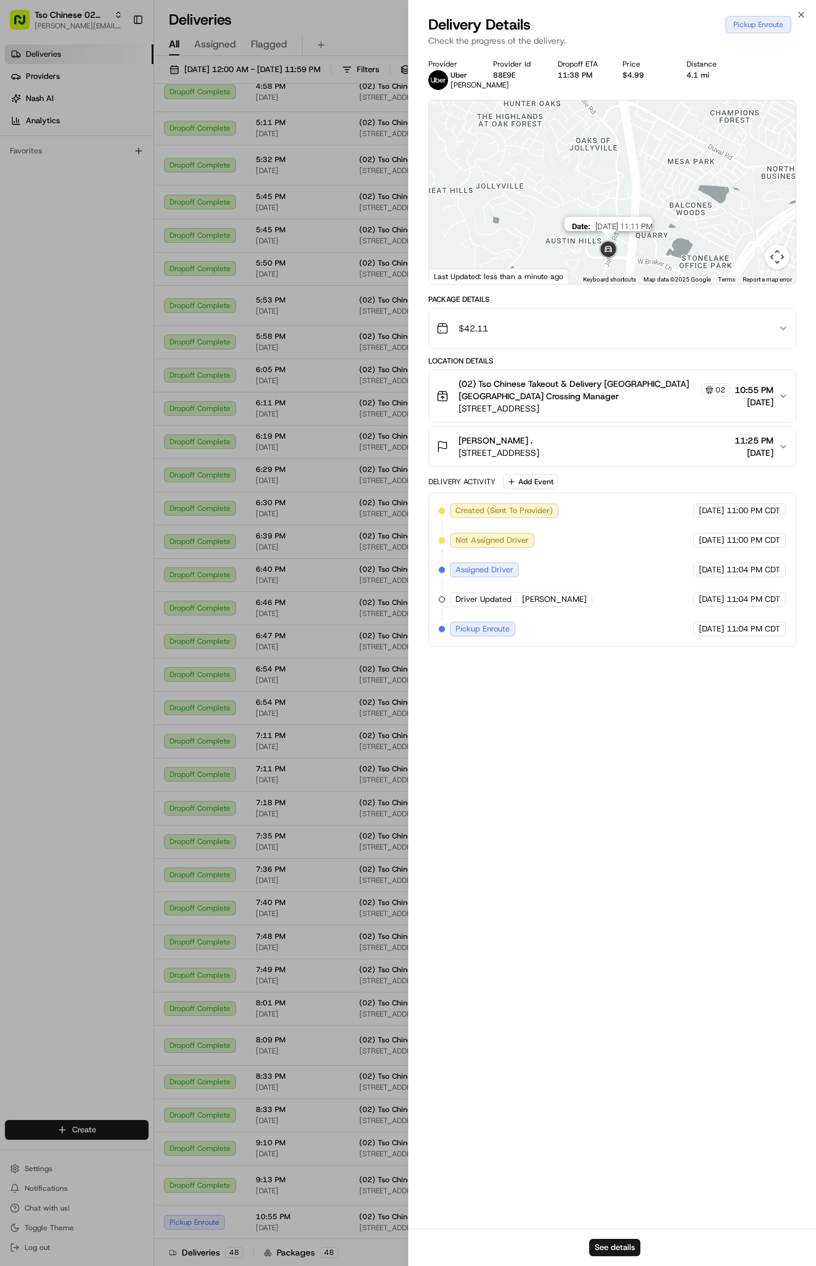
drag, startPoint x: 603, startPoint y: 191, endPoint x: 599, endPoint y: 264, distance: 73.4
click at [598, 262] on img at bounding box center [608, 250] width 25 height 25
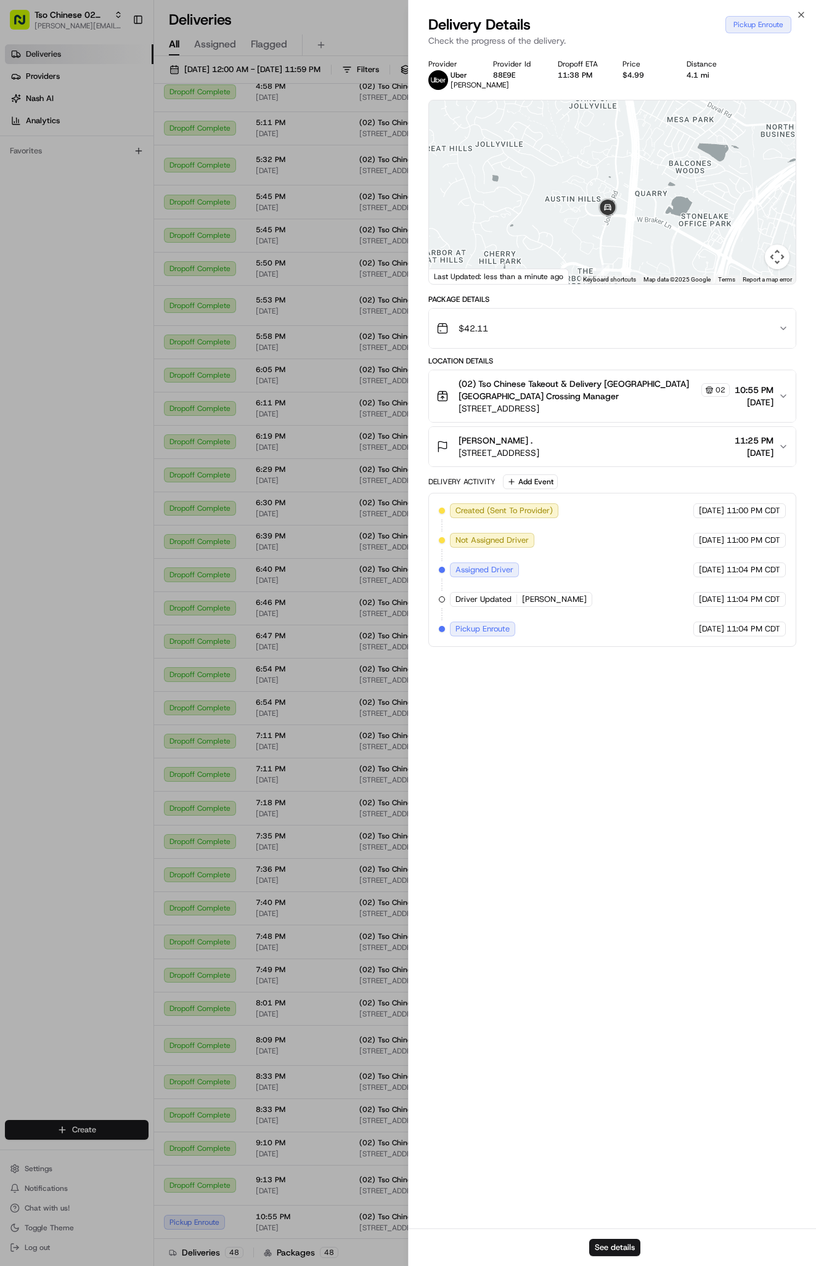
drag, startPoint x: 586, startPoint y: 248, endPoint x: 586, endPoint y: 203, distance: 45.0
click at [586, 203] on div at bounding box center [612, 192] width 367 height 184
drag, startPoint x: 623, startPoint y: 216, endPoint x: 642, endPoint y: 75, distance: 142.9
click at [642, 75] on div "Provider [PERSON_NAME] Provider Id 88E9E Dropoff ETA 11:38 PM Price $4.99 Dista…" at bounding box center [612, 353] width 368 height 588
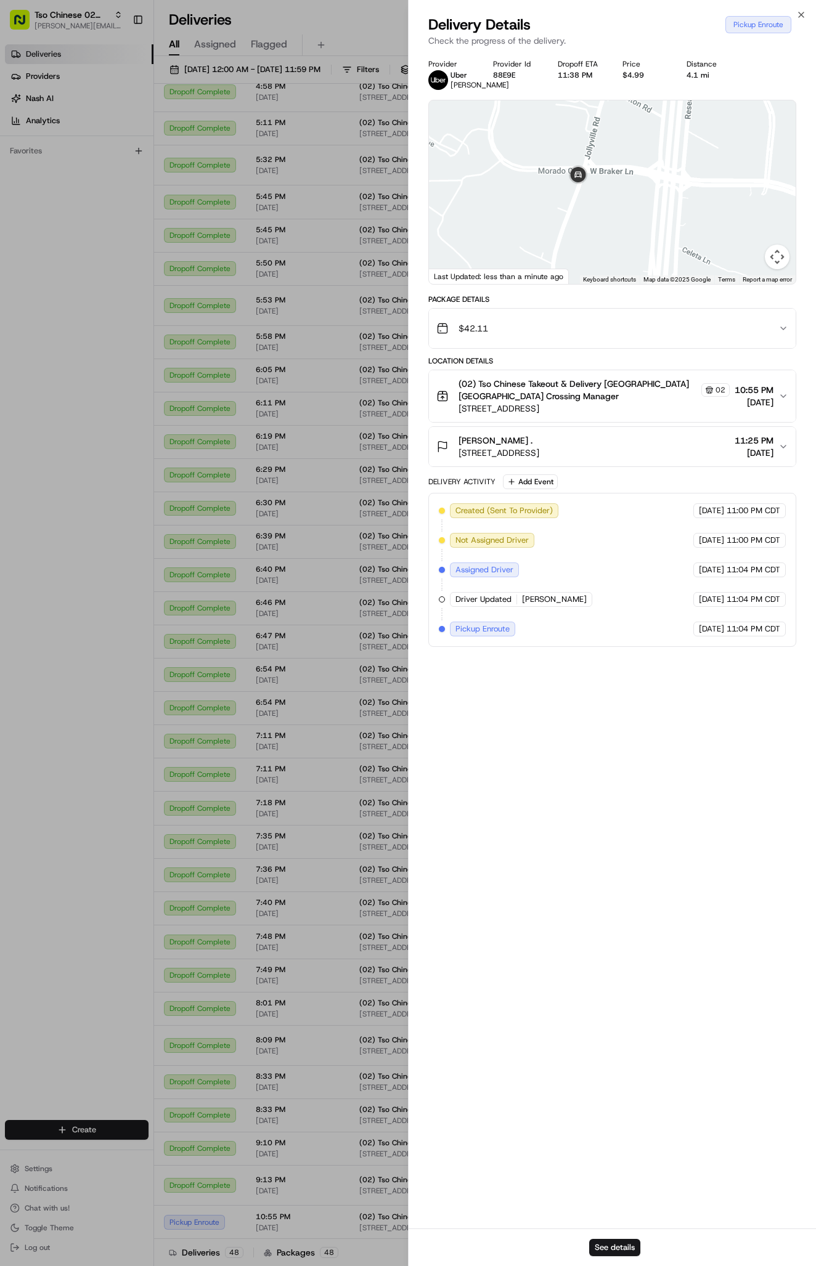
drag, startPoint x: 636, startPoint y: 167, endPoint x: 639, endPoint y: 154, distance: 13.3
click at [639, 154] on div at bounding box center [612, 192] width 367 height 184
drag, startPoint x: 615, startPoint y: 235, endPoint x: 615, endPoint y: 171, distance: 64.1
click at [615, 171] on div at bounding box center [612, 192] width 367 height 184
drag, startPoint x: 626, startPoint y: 225, endPoint x: 622, endPoint y: 131, distance: 93.7
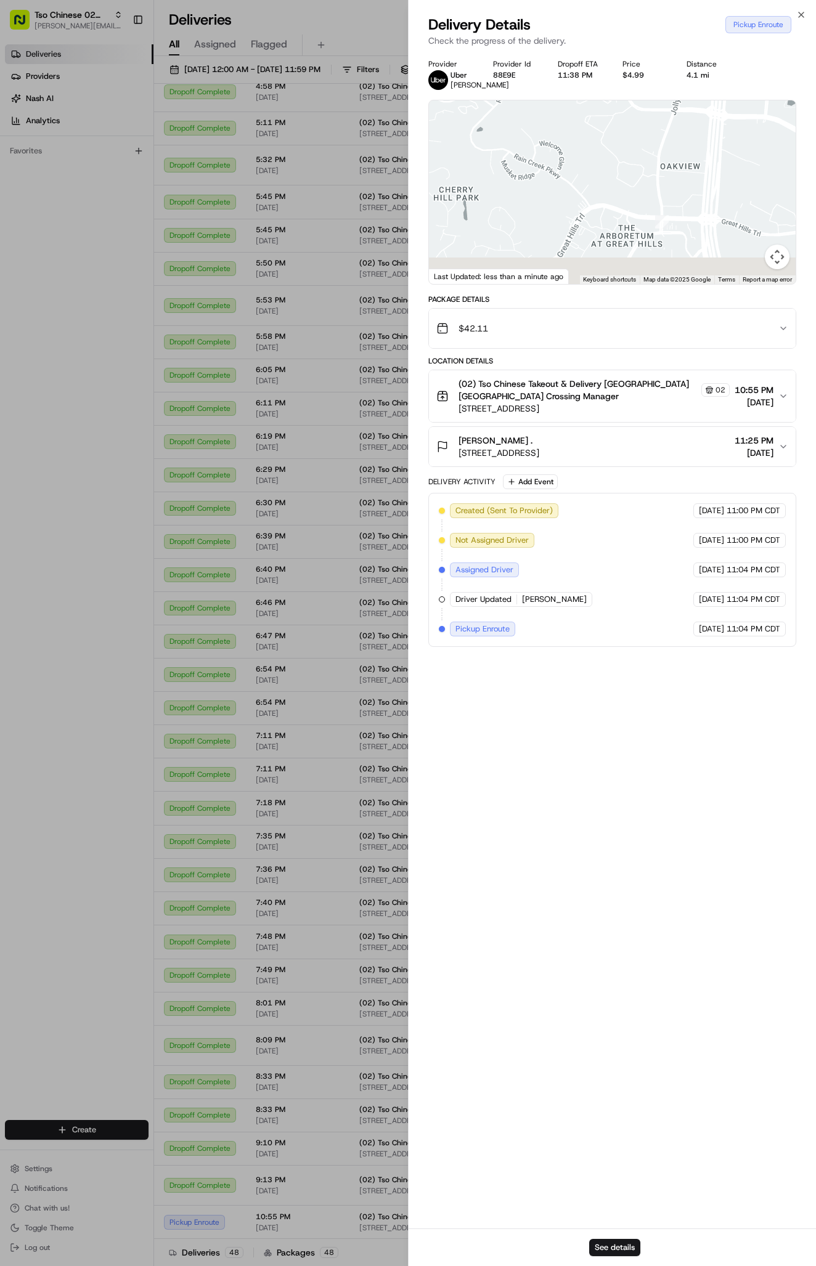
click at [622, 131] on div at bounding box center [612, 192] width 367 height 184
drag, startPoint x: 626, startPoint y: 191, endPoint x: 633, endPoint y: 248, distance: 57.2
click at [633, 248] on div at bounding box center [612, 192] width 367 height 184
click at [627, 229] on img at bounding box center [634, 216] width 25 height 25
drag, startPoint x: 614, startPoint y: 207, endPoint x: 618, endPoint y: 217, distance: 11.3
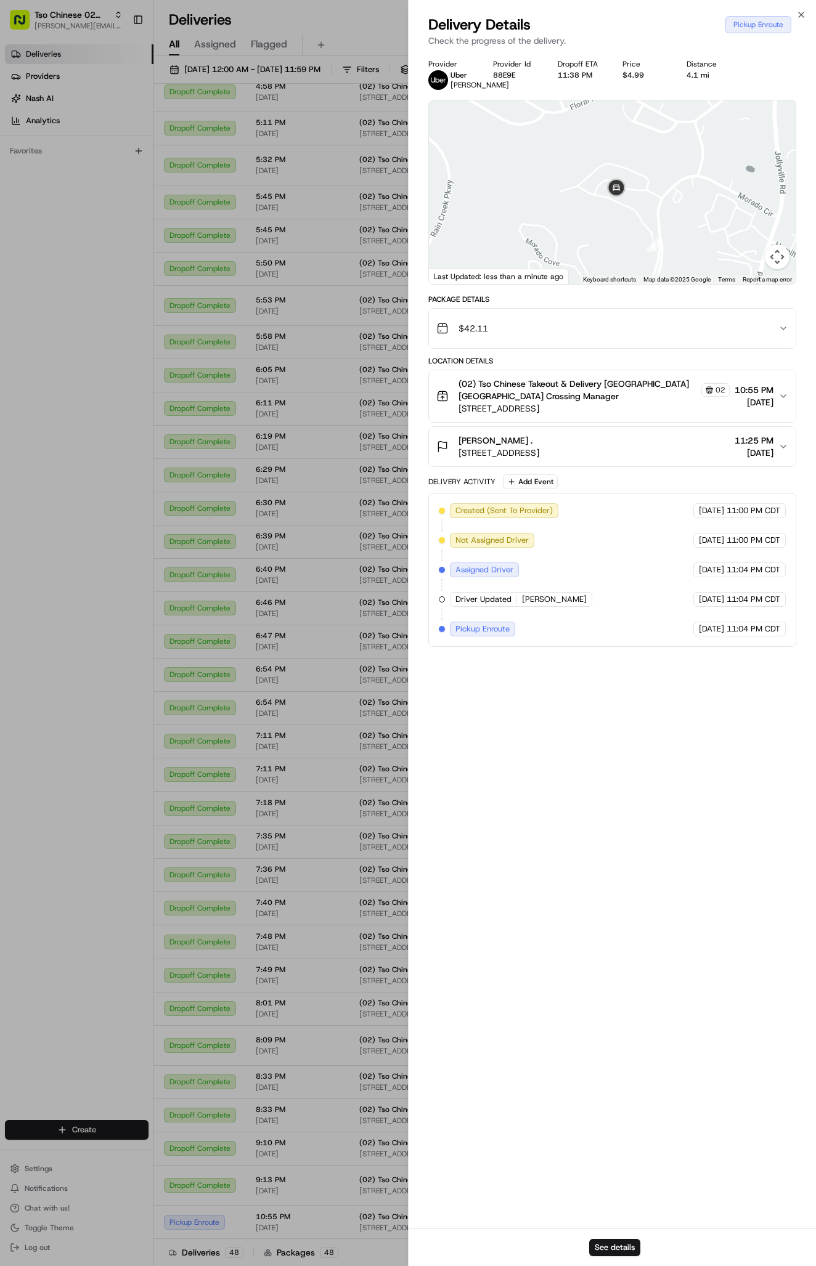
click at [618, 218] on div at bounding box center [612, 192] width 367 height 184
drag, startPoint x: 575, startPoint y: 149, endPoint x: 586, endPoint y: 199, distance: 51.1
click at [586, 201] on div at bounding box center [612, 192] width 367 height 184
drag, startPoint x: 606, startPoint y: 227, endPoint x: 619, endPoint y: 175, distance: 53.5
click at [614, 178] on div at bounding box center [612, 192] width 367 height 184
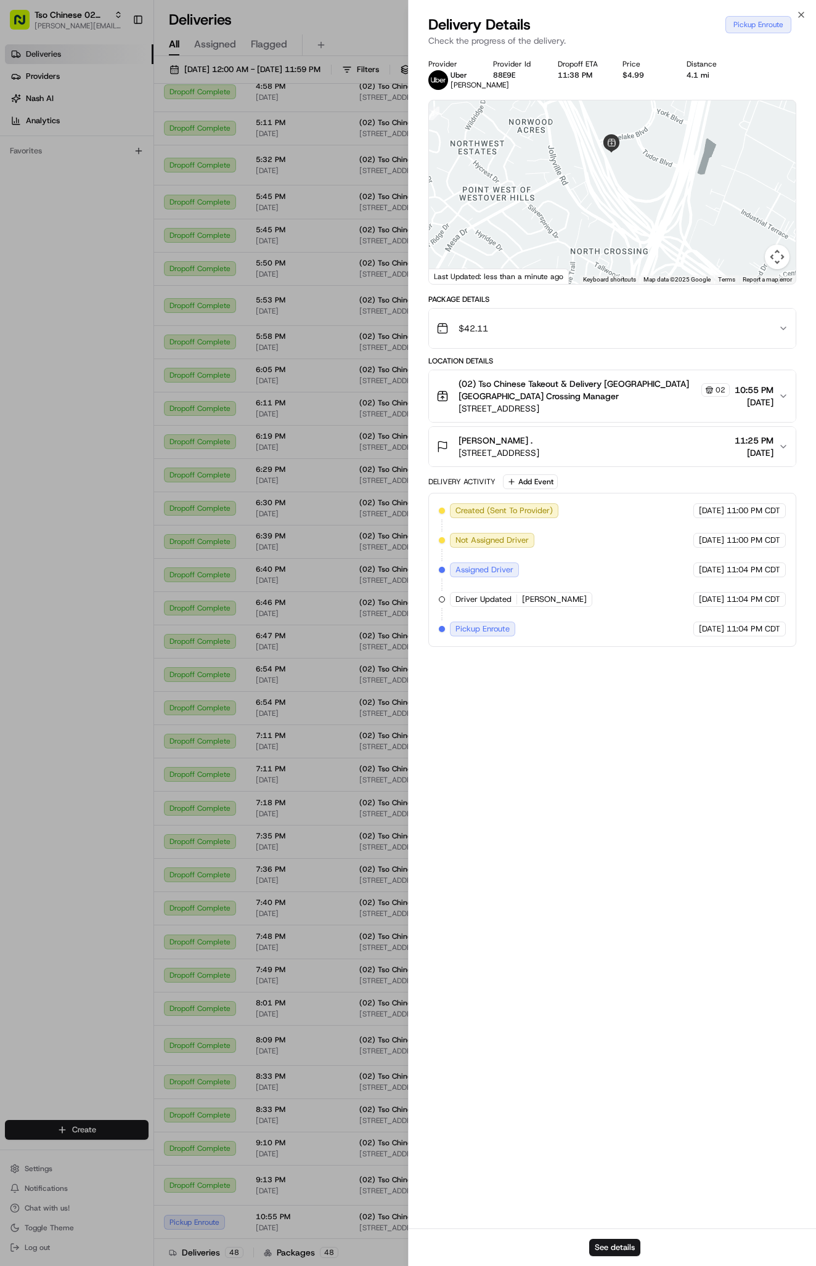
drag, startPoint x: 620, startPoint y: 246, endPoint x: 516, endPoint y: 58, distance: 215.3
click at [516, 58] on div "Provider [PERSON_NAME] Provider Id 88E9E Dropoff ETA 11:38 PM Price $4.99 Dista…" at bounding box center [611, 640] width 407 height 1177
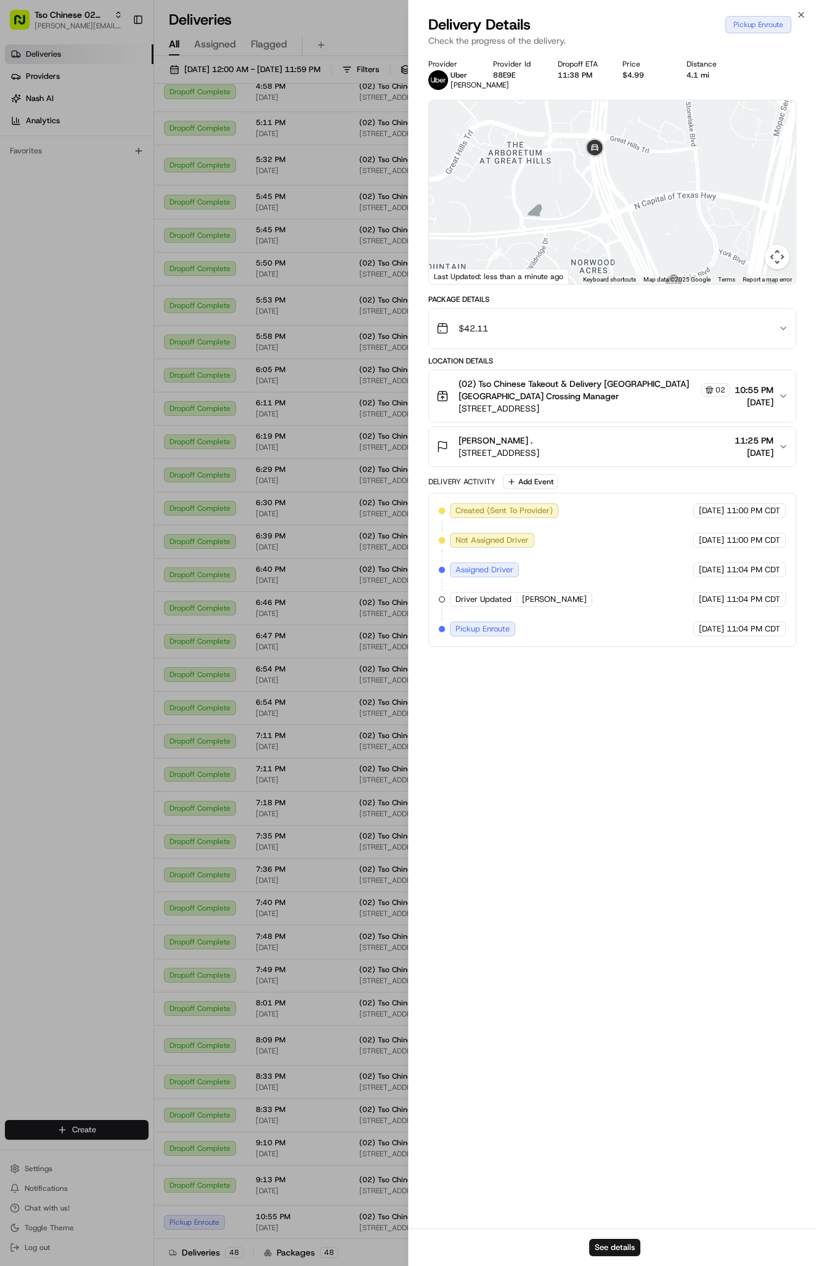
drag, startPoint x: 549, startPoint y: 141, endPoint x: 609, endPoint y: 265, distance: 137.5
click at [609, 265] on div at bounding box center [612, 192] width 367 height 184
